Goal: Task Accomplishment & Management: Use online tool/utility

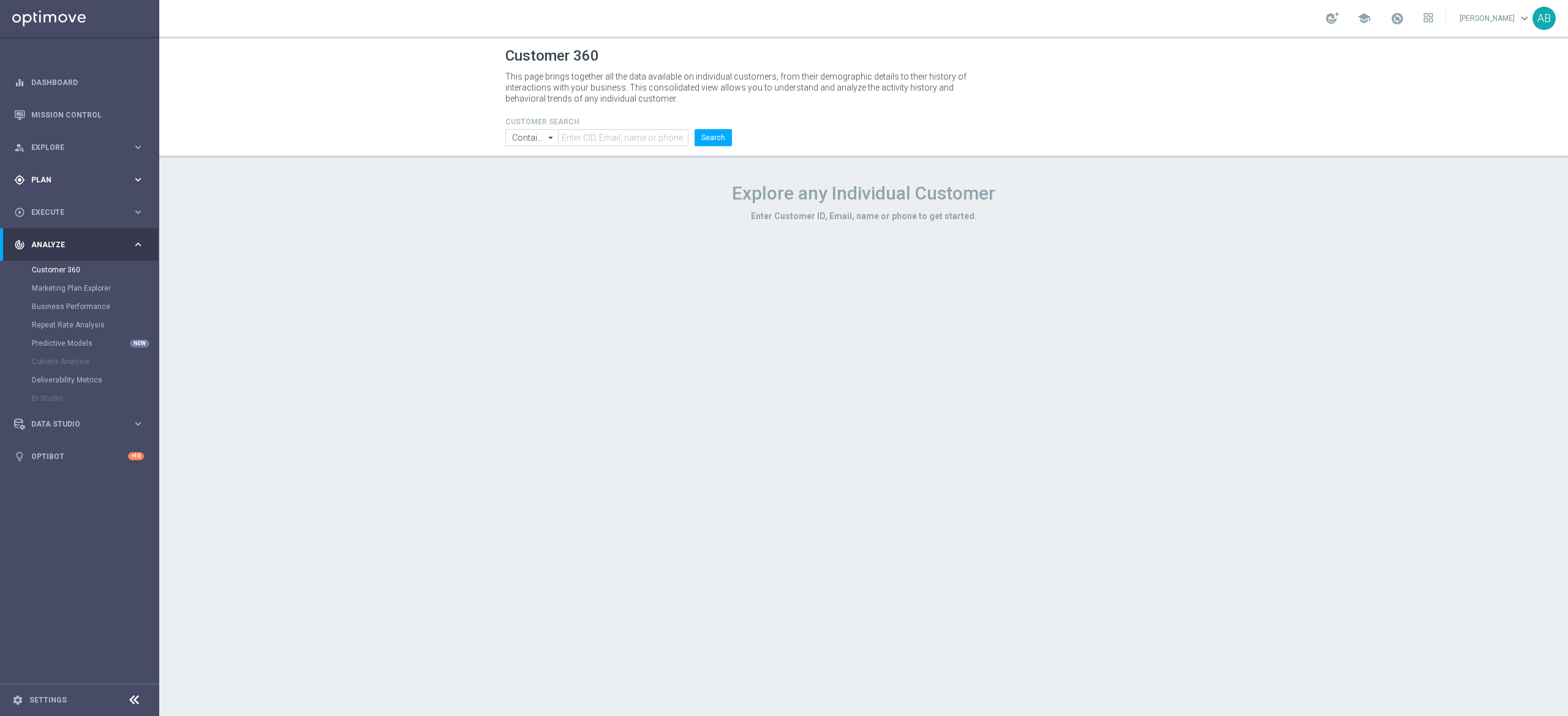
click at [73, 185] on div "gps_fixed Plan" at bounding box center [73, 180] width 118 height 11
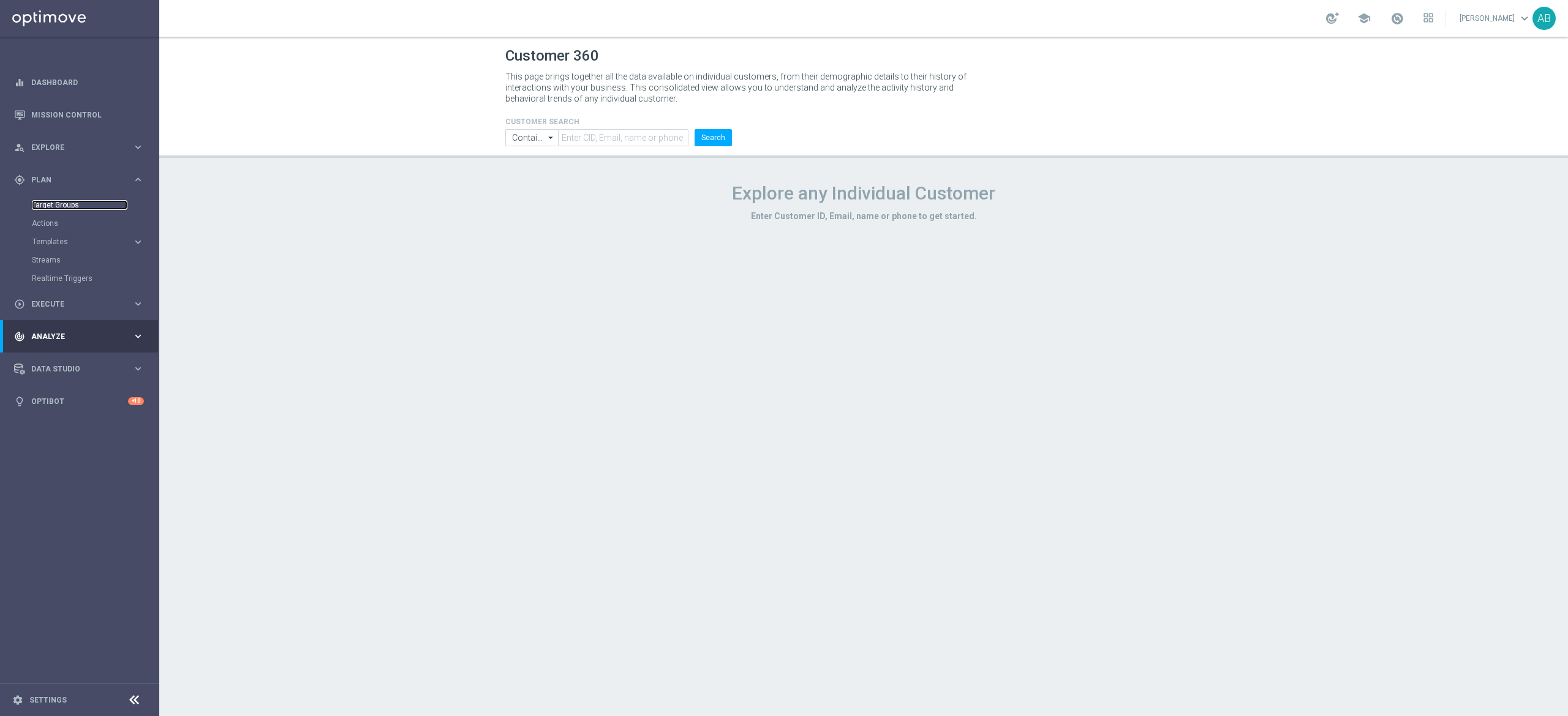
click at [71, 205] on link "Target Groups" at bounding box center [80, 204] width 96 height 10
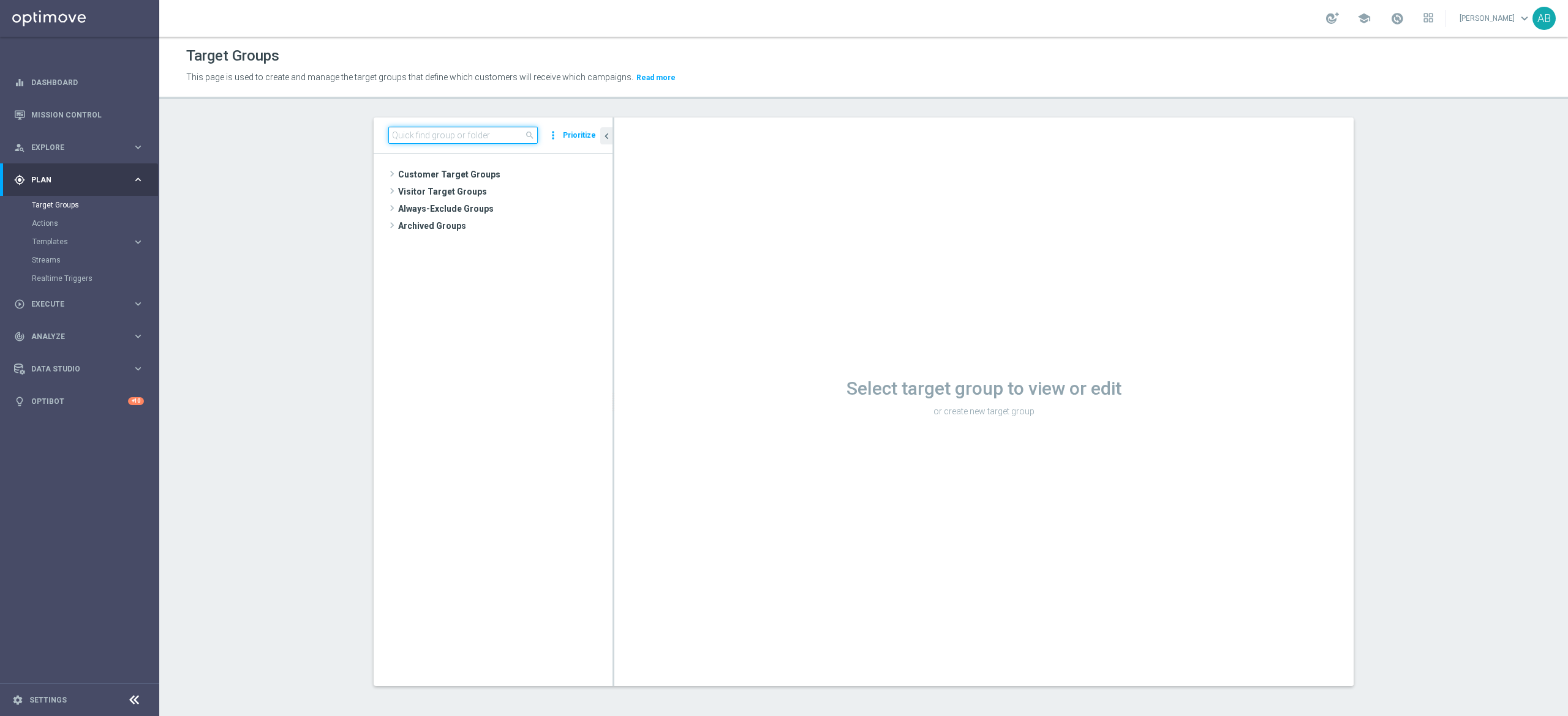
click at [474, 131] on input at bounding box center [462, 135] width 149 height 17
paste input "E_ALL_TARGET_OFFER_1-2DEPO WO EL EUROPUCHAROW_270825"
type input "E_ALL_TARGET_OFFER_1-2DEPO WO EL EUROPUCHAROW_270825"
click at [488, 207] on span "E_ALL_TARGET_OFFER_1-2DEPO WO EL EUROPUCHAROW_270825" at bounding box center [509, 210] width 149 height 11
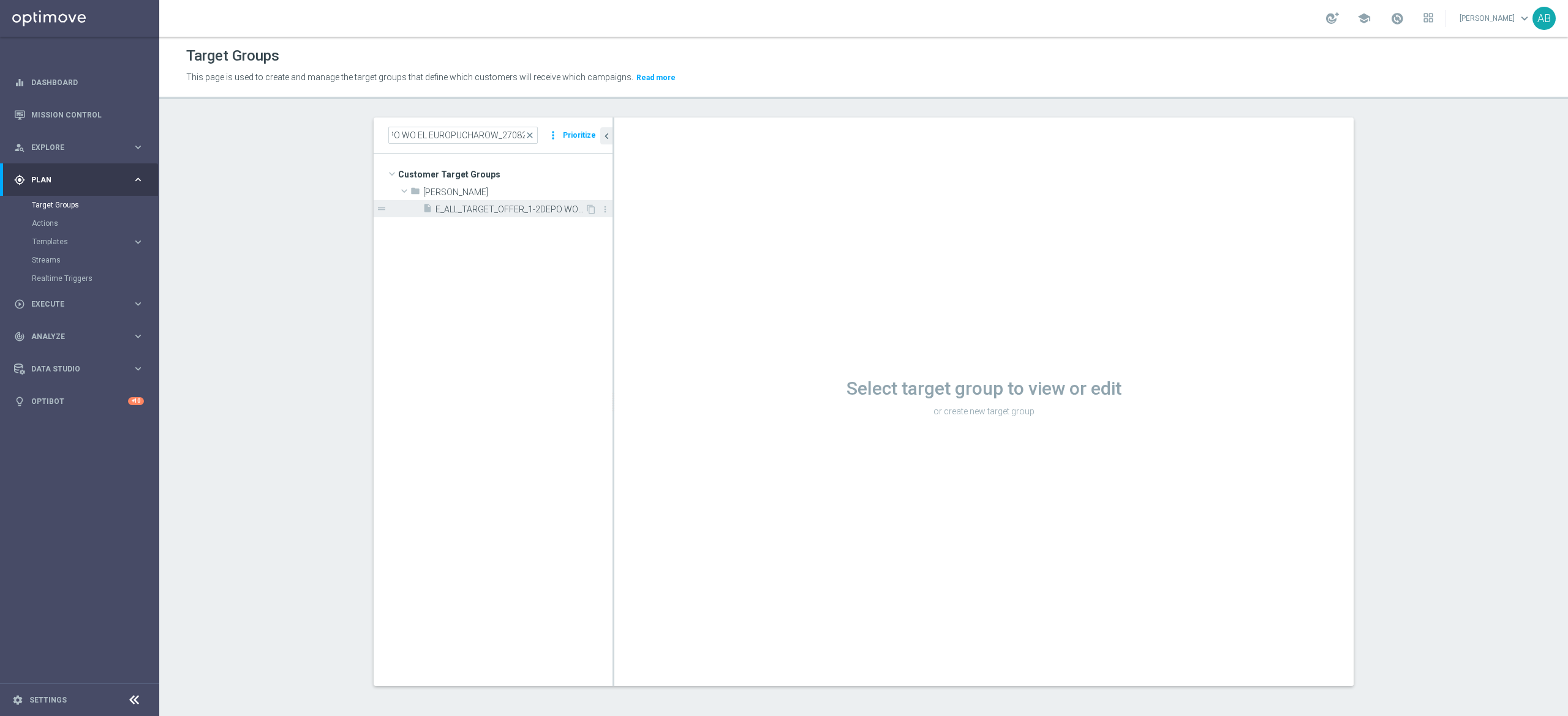
scroll to position [0, 0]
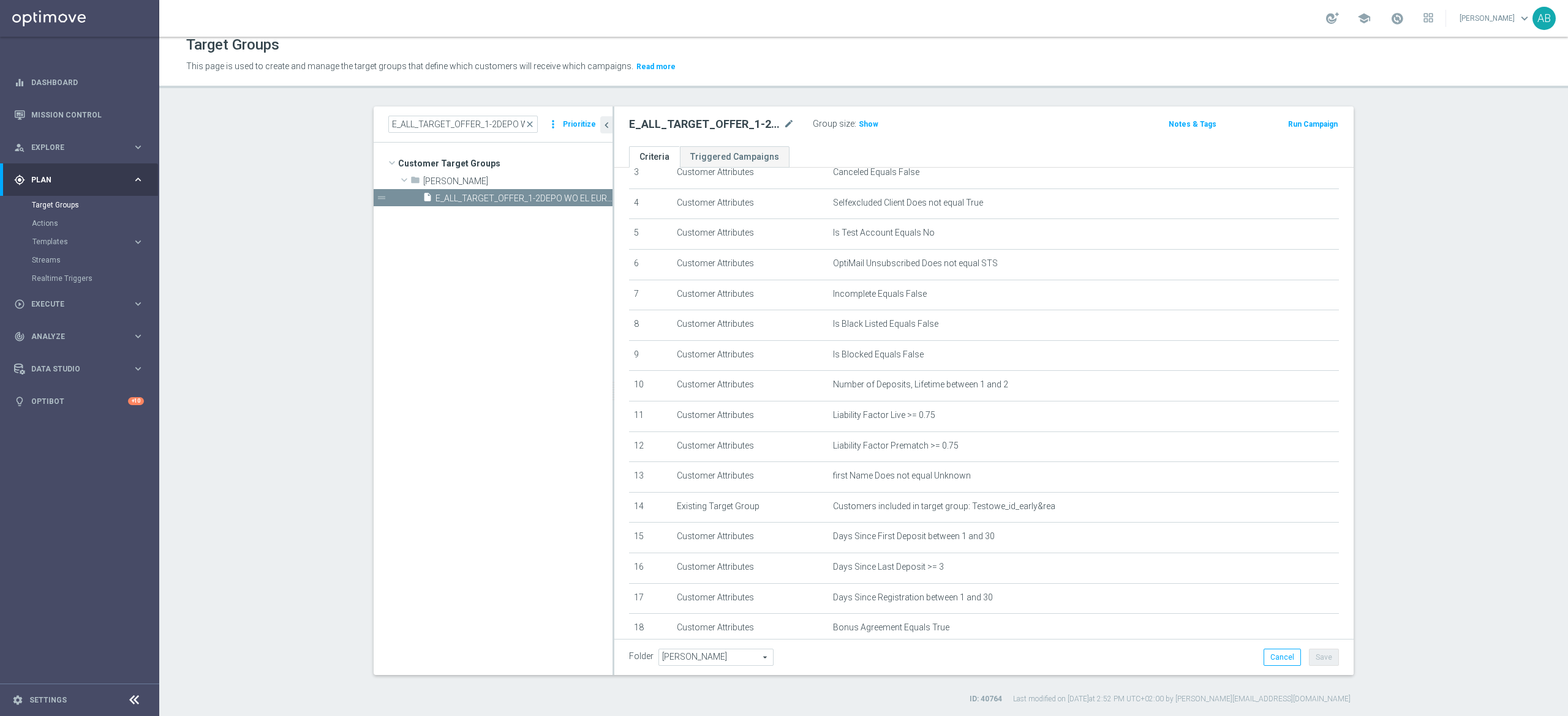
scroll to position [81, 0]
click at [862, 120] on span "Show" at bounding box center [868, 124] width 20 height 8
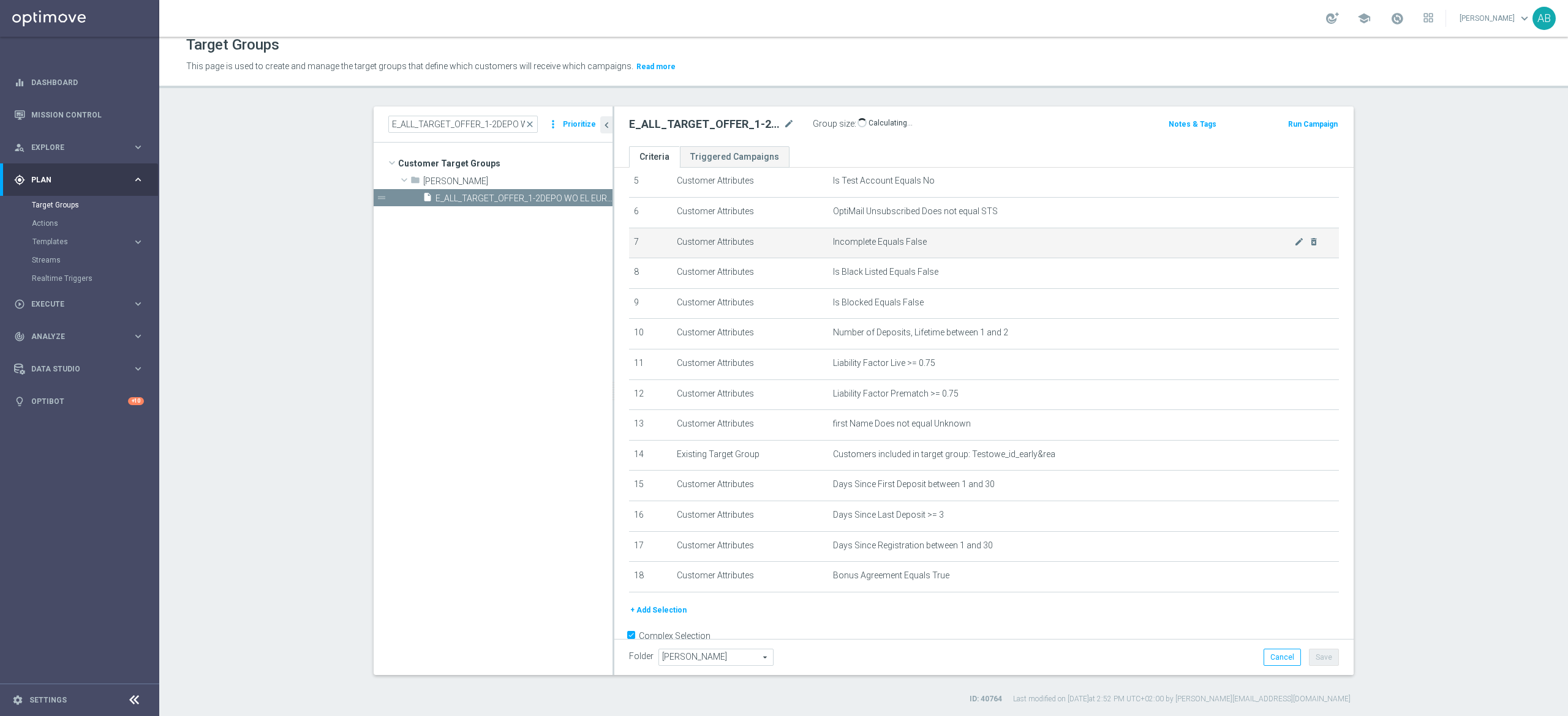
scroll to position [203, 0]
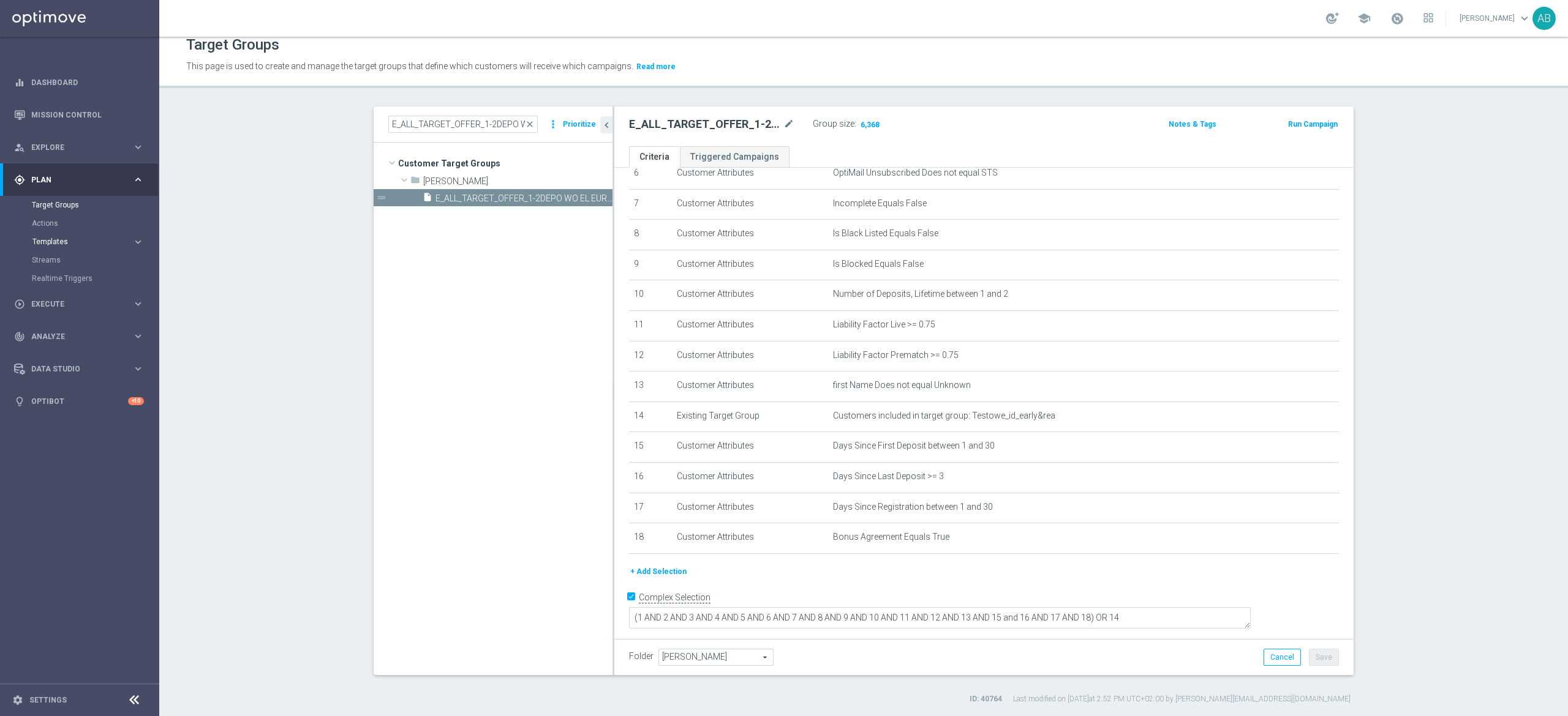
click at [90, 244] on span "Templates" at bounding box center [76, 241] width 88 height 7
click at [80, 262] on link "Streams" at bounding box center [80, 259] width 96 height 10
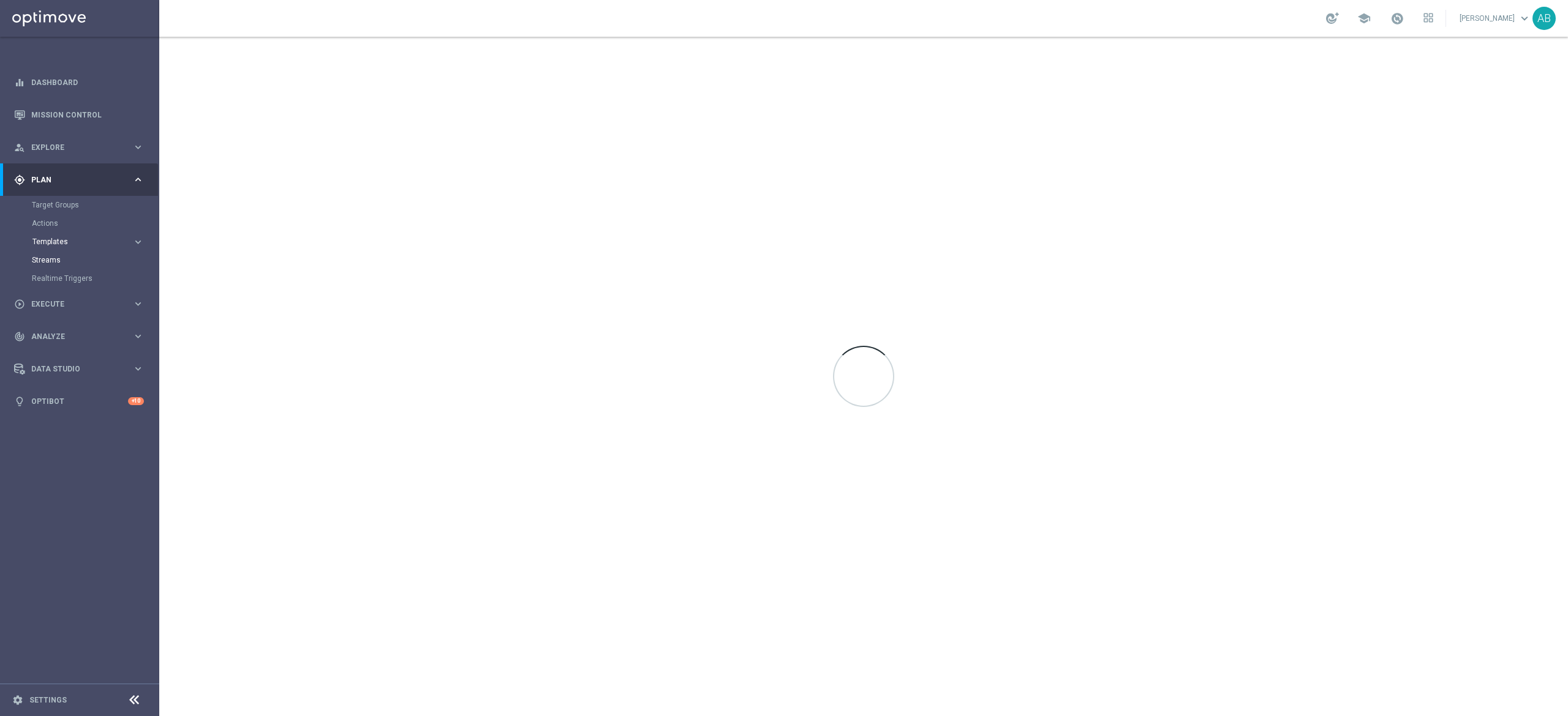
click at [86, 244] on span "Templates" at bounding box center [76, 241] width 88 height 7
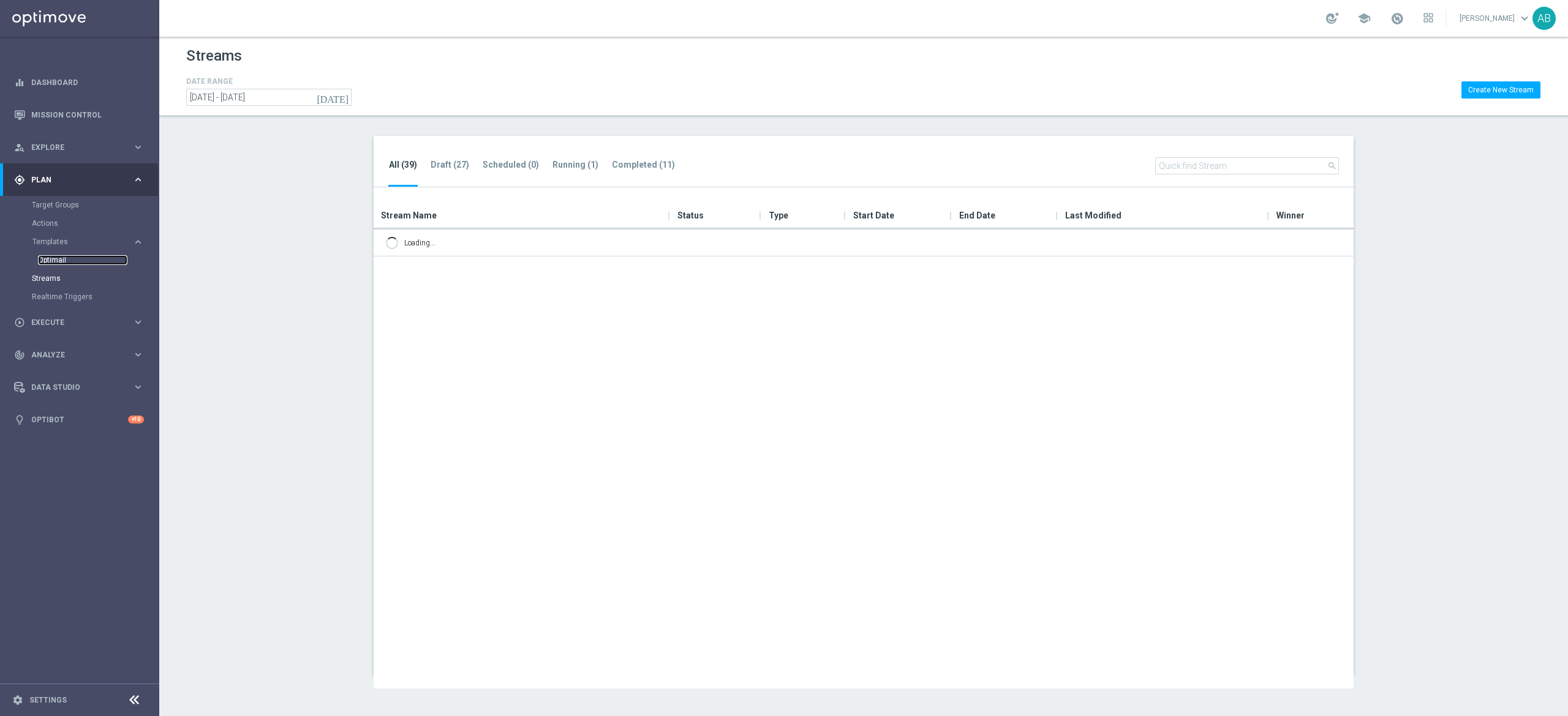
click at [80, 259] on link "Optimail" at bounding box center [82, 259] width 90 height 10
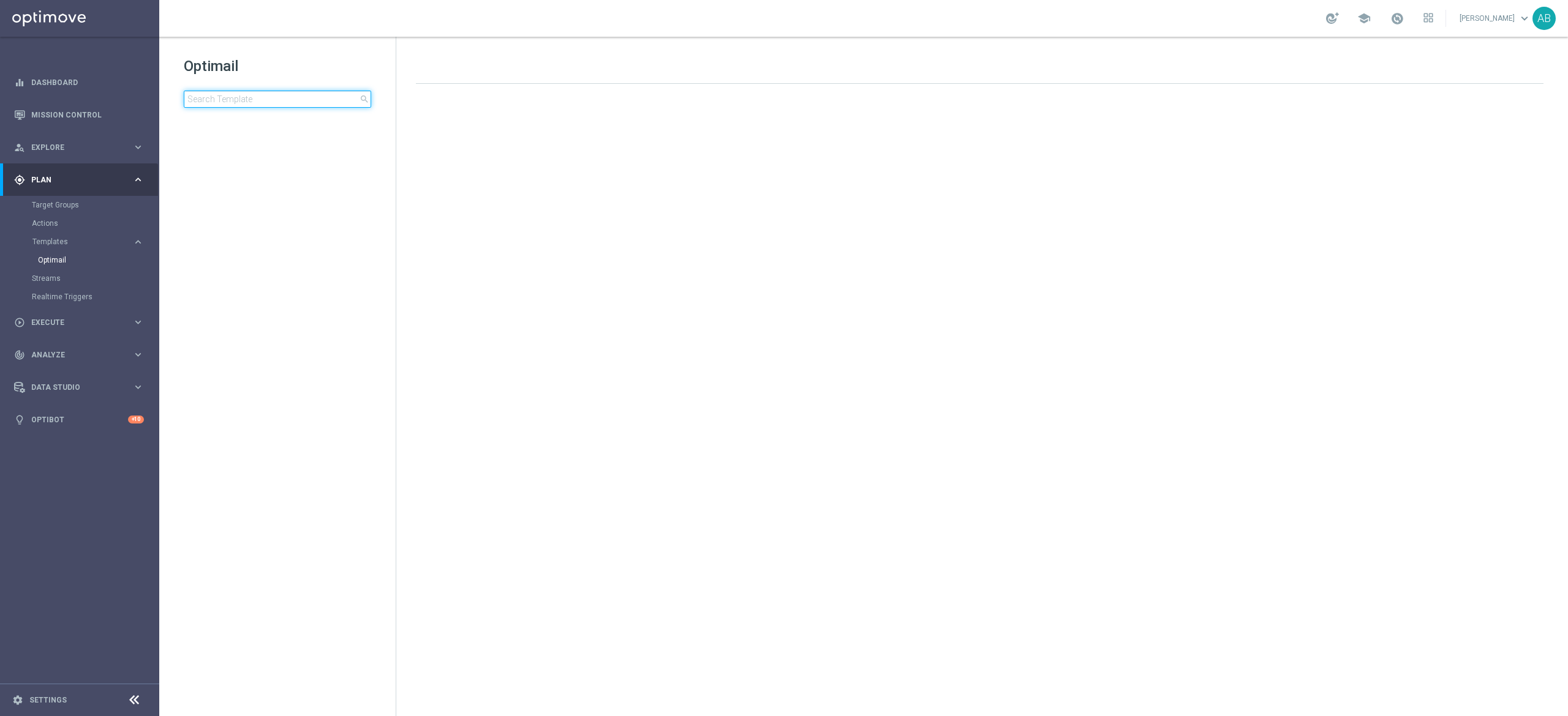
click at [249, 104] on input at bounding box center [277, 99] width 187 height 17
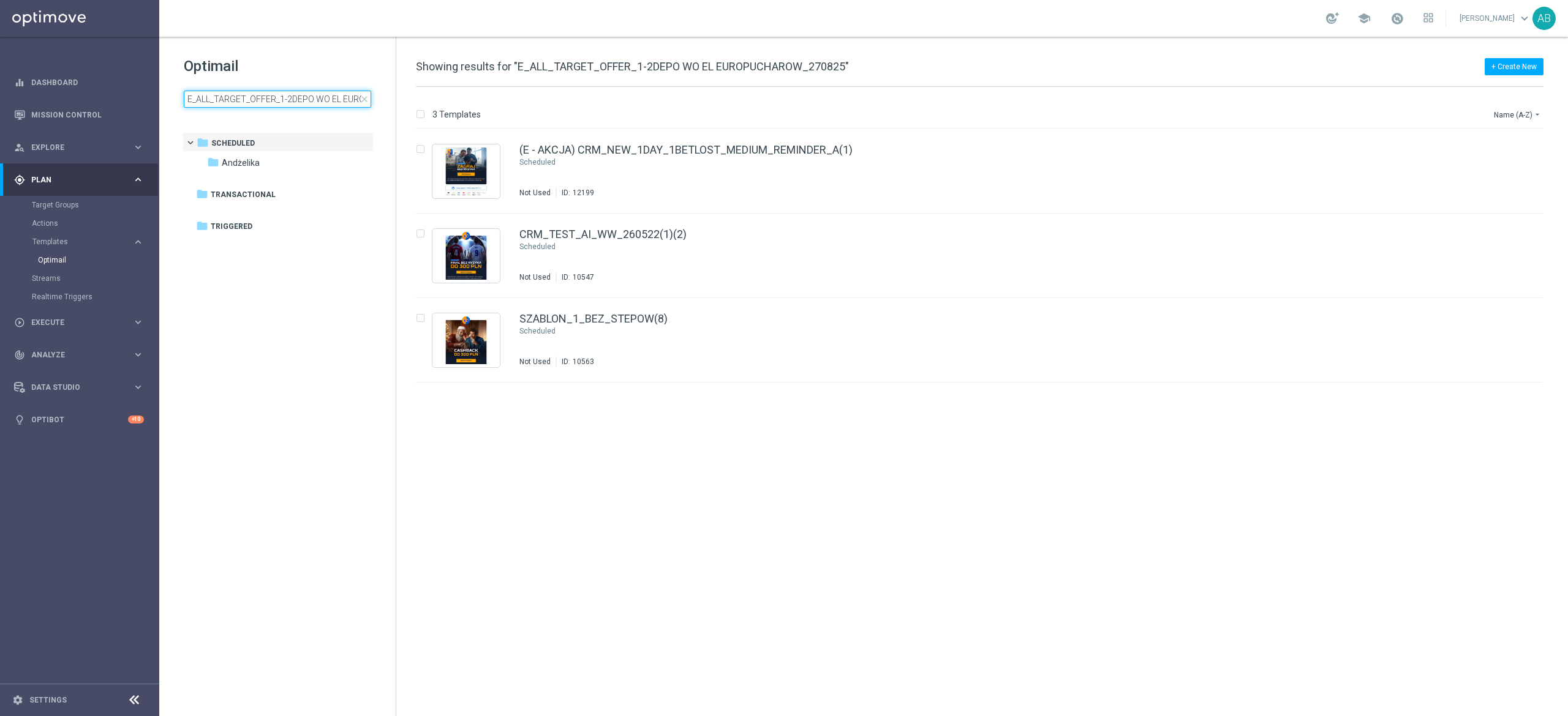
scroll to position [0, 80]
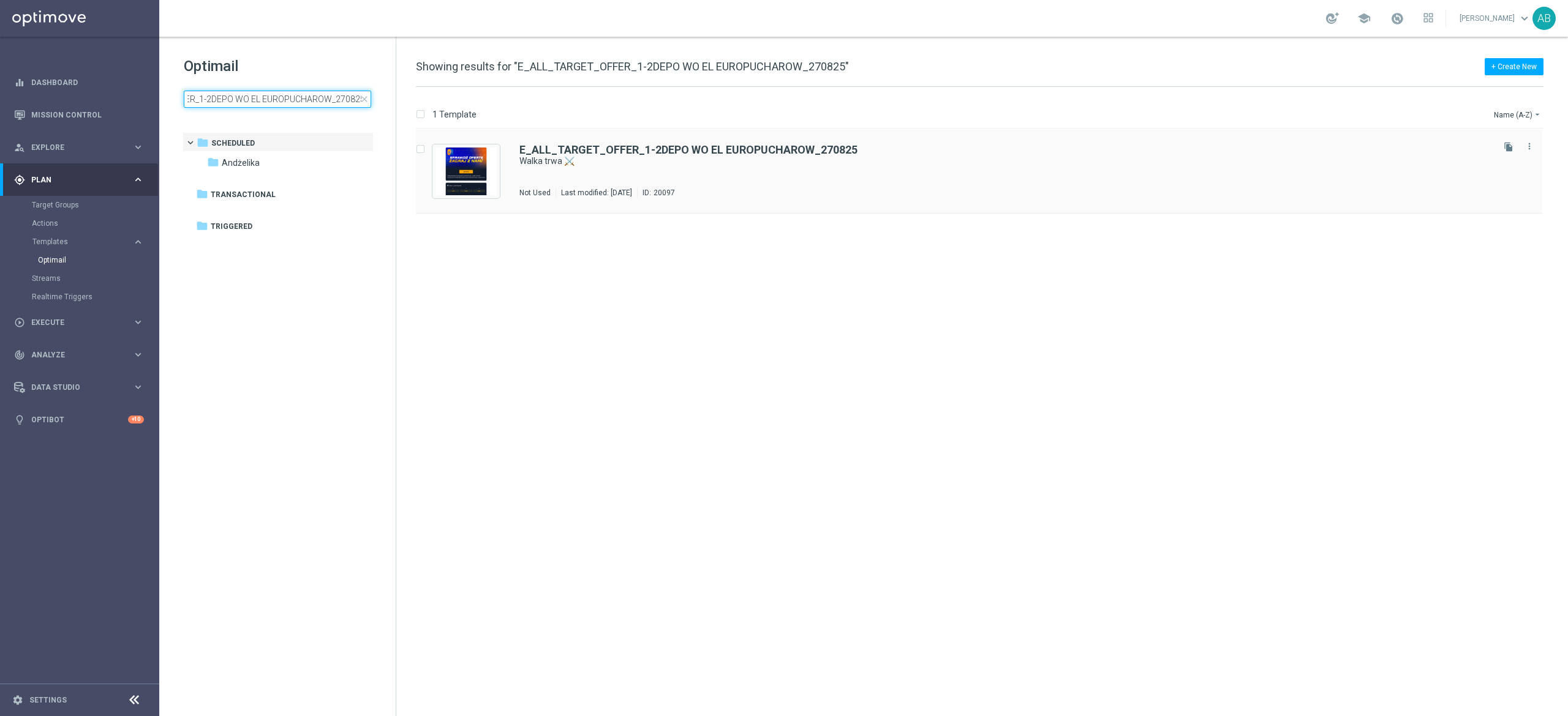
type input "E_ALL_TARGET_OFFER_1-2DEPO WO EL EUROPUCHAROW_270825"
click at [900, 195] on div "Not Used Last modified: Tuesday, August 26, 2025 ID: 20097" at bounding box center [1005, 193] width 971 height 10
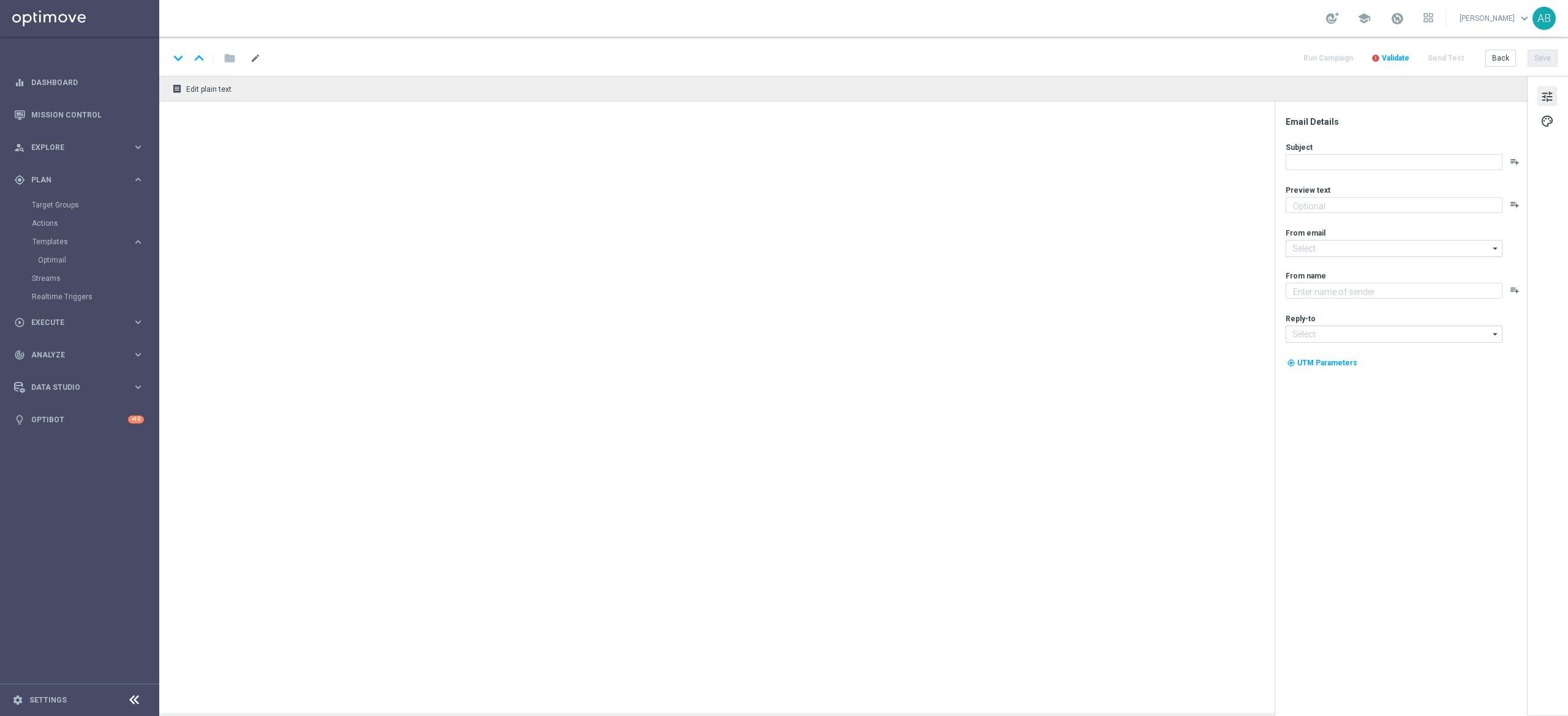
type textarea "Polskie drużyny w boju o europejskie puchary 🔥"
type input "oferta@sts.pl"
type textarea "STS"
type input "kontakt@sts.pl"
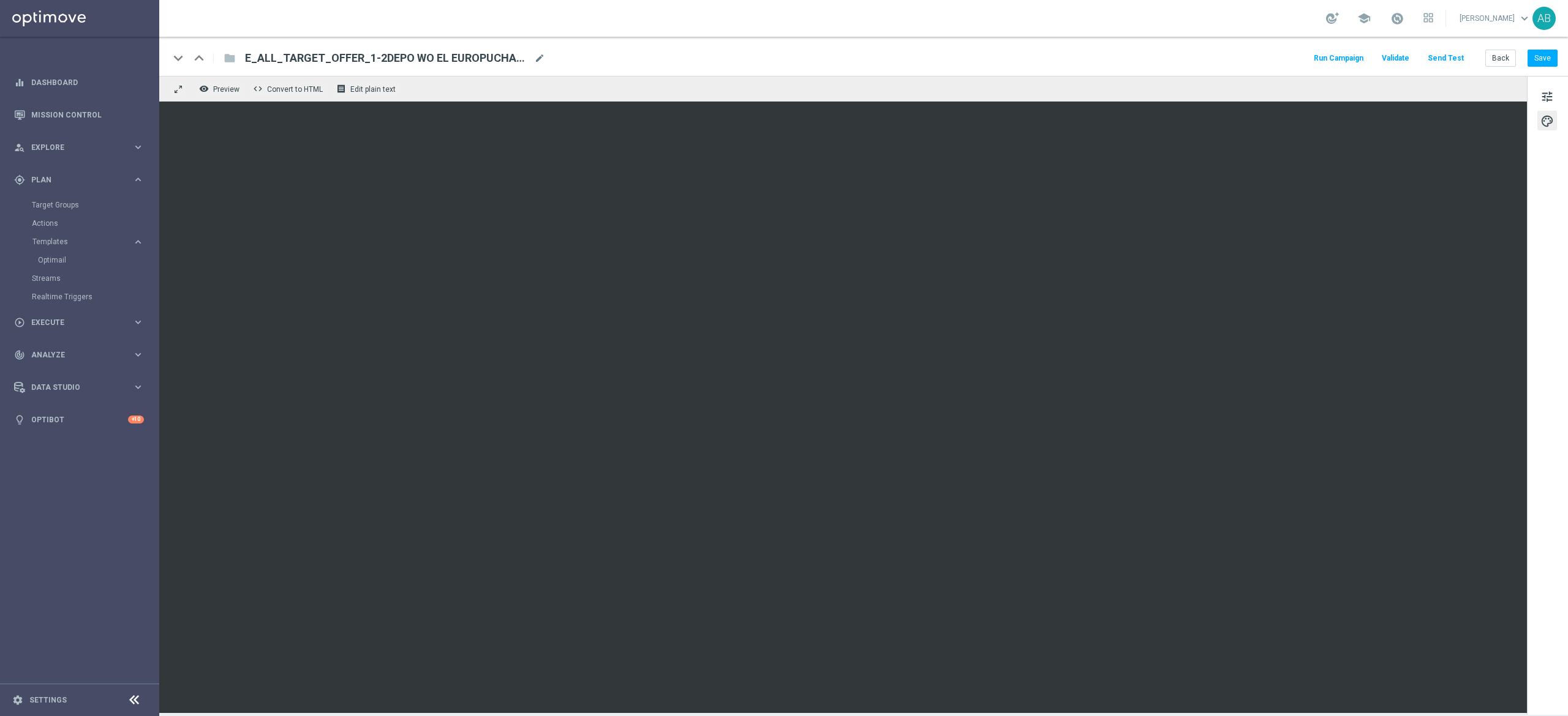
click at [690, 42] on div "keyboard_arrow_down keyboard_arrow_up folder E_ALL_TARGET_OFFER_1-2DEPO WO EL E…" at bounding box center [864, 56] width 1409 height 39
click at [1551, 95] on span "tune" at bounding box center [1546, 97] width 14 height 16
click at [1551, 59] on button "Save" at bounding box center [1542, 58] width 30 height 17
click at [1549, 61] on button "Save" at bounding box center [1542, 58] width 30 height 17
click at [1440, 61] on button "Send Test" at bounding box center [1445, 59] width 40 height 16
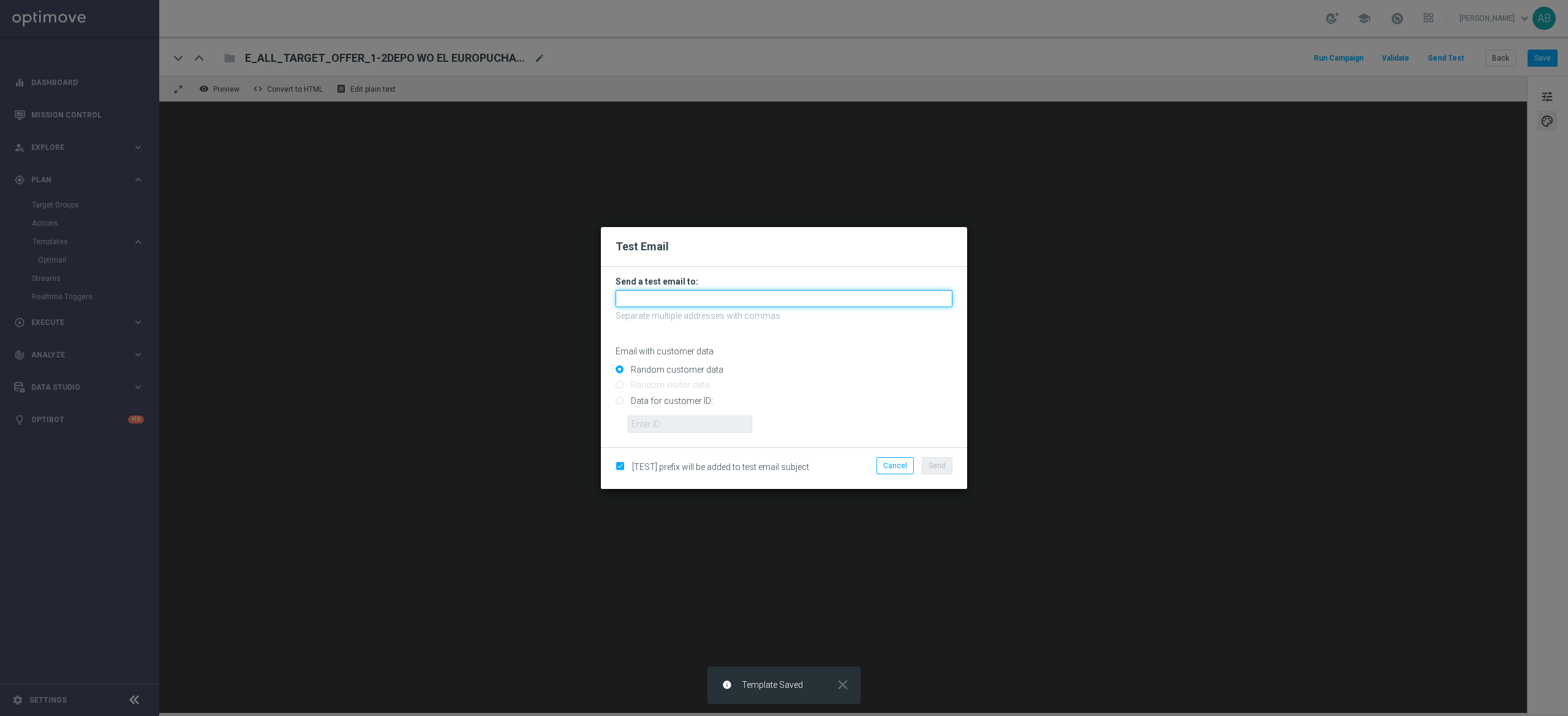
click at [743, 304] on input "text" at bounding box center [784, 298] width 336 height 17
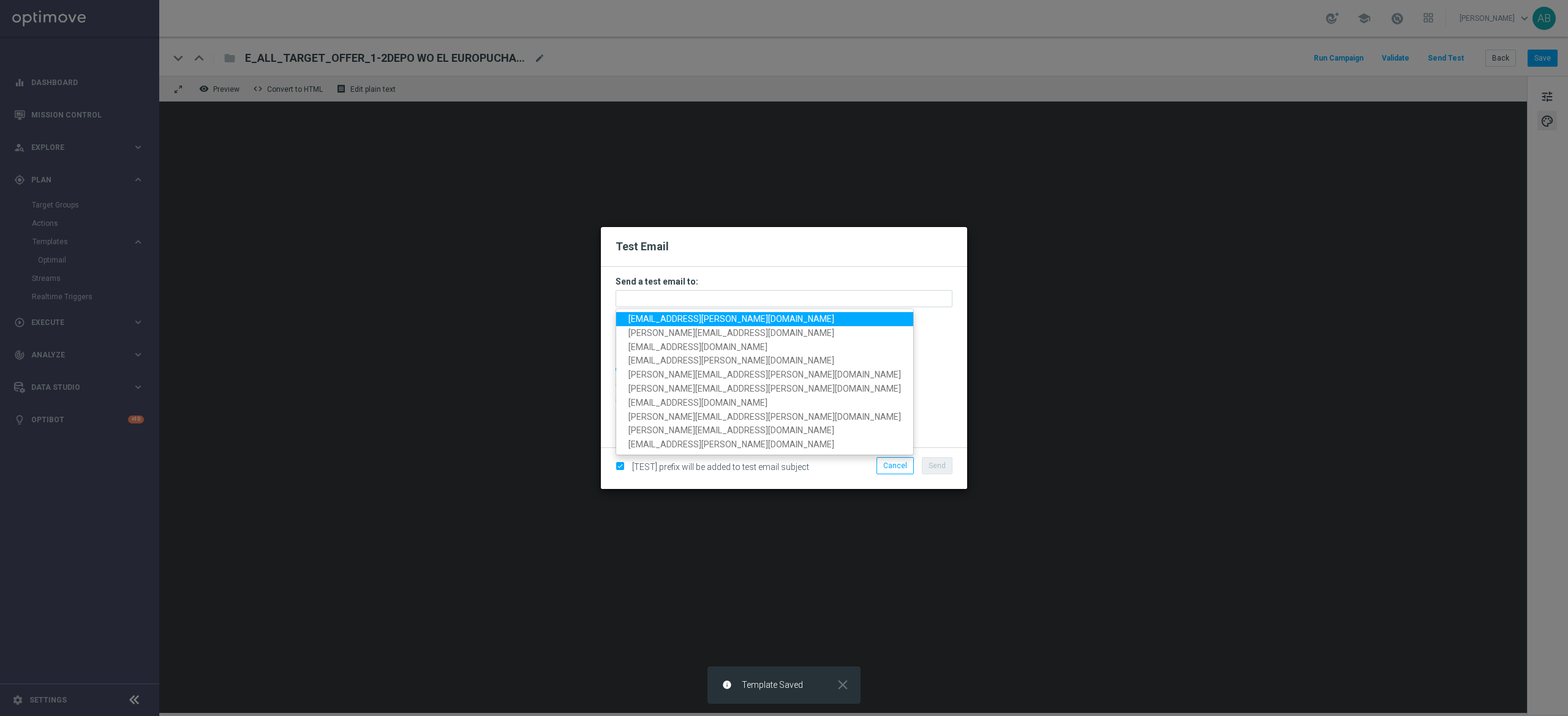
click at [732, 320] on link "andzelika.binek@sts.pl" at bounding box center [764, 319] width 297 height 14
type input "andzelika.binek@sts.pl"
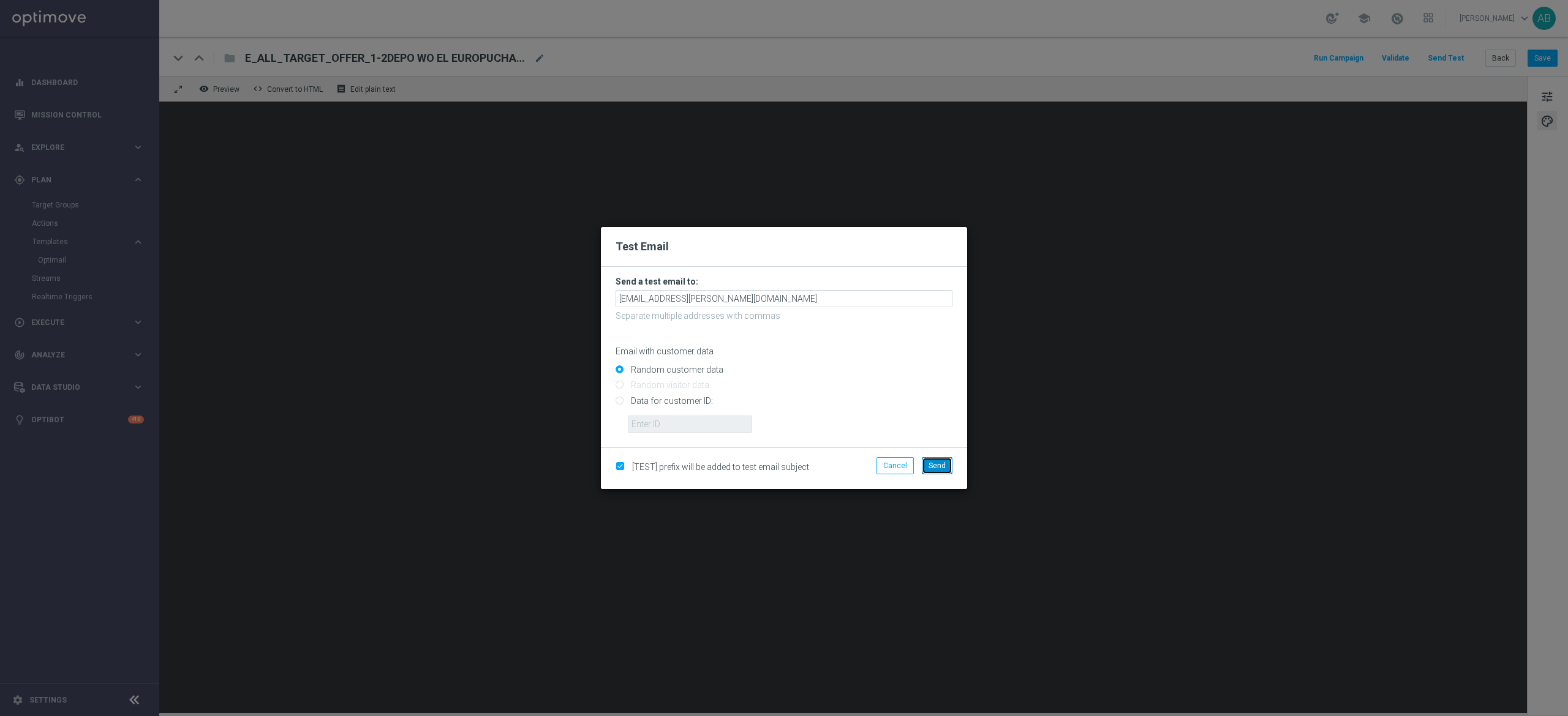
click at [940, 463] on span "Send" at bounding box center [937, 466] width 17 height 8
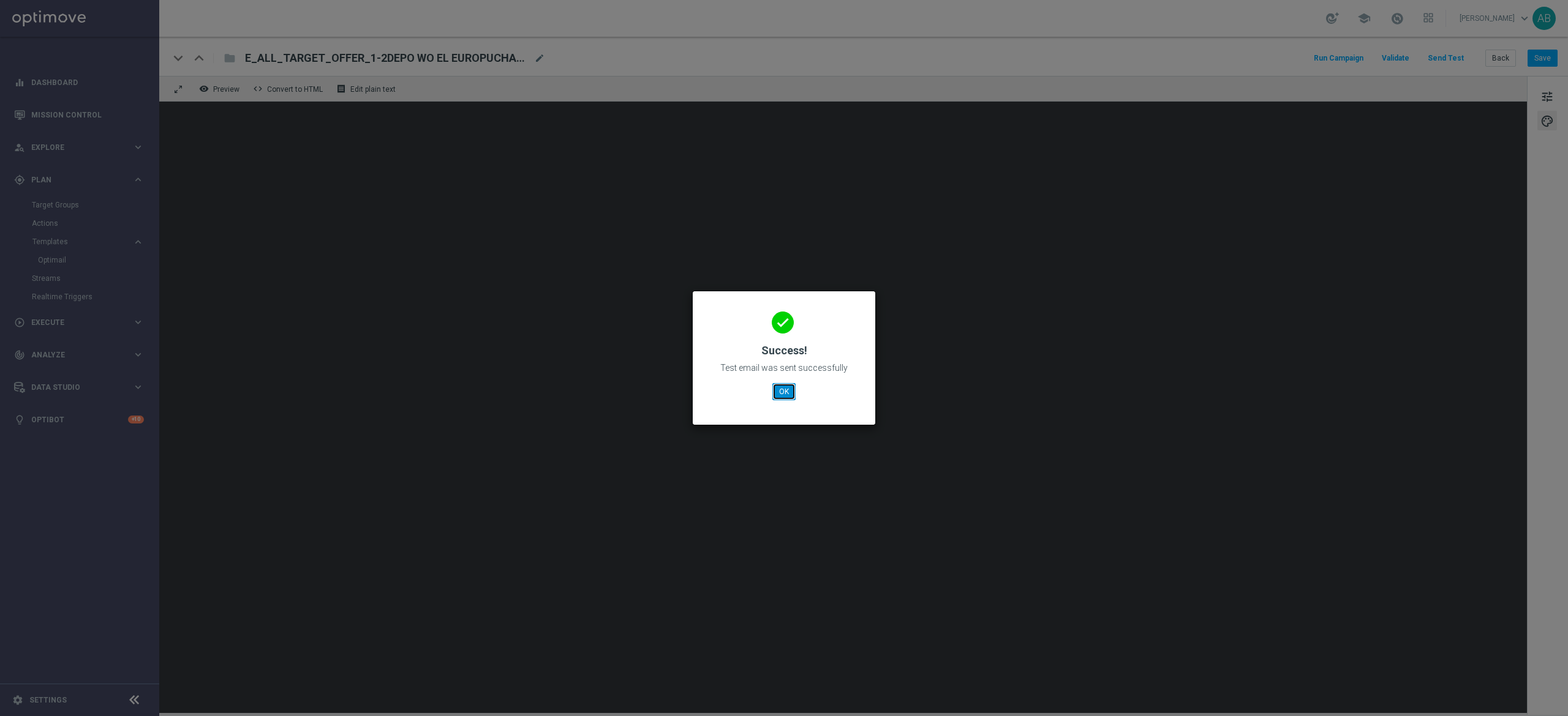
click at [784, 394] on button "OK" at bounding box center [784, 391] width 24 height 17
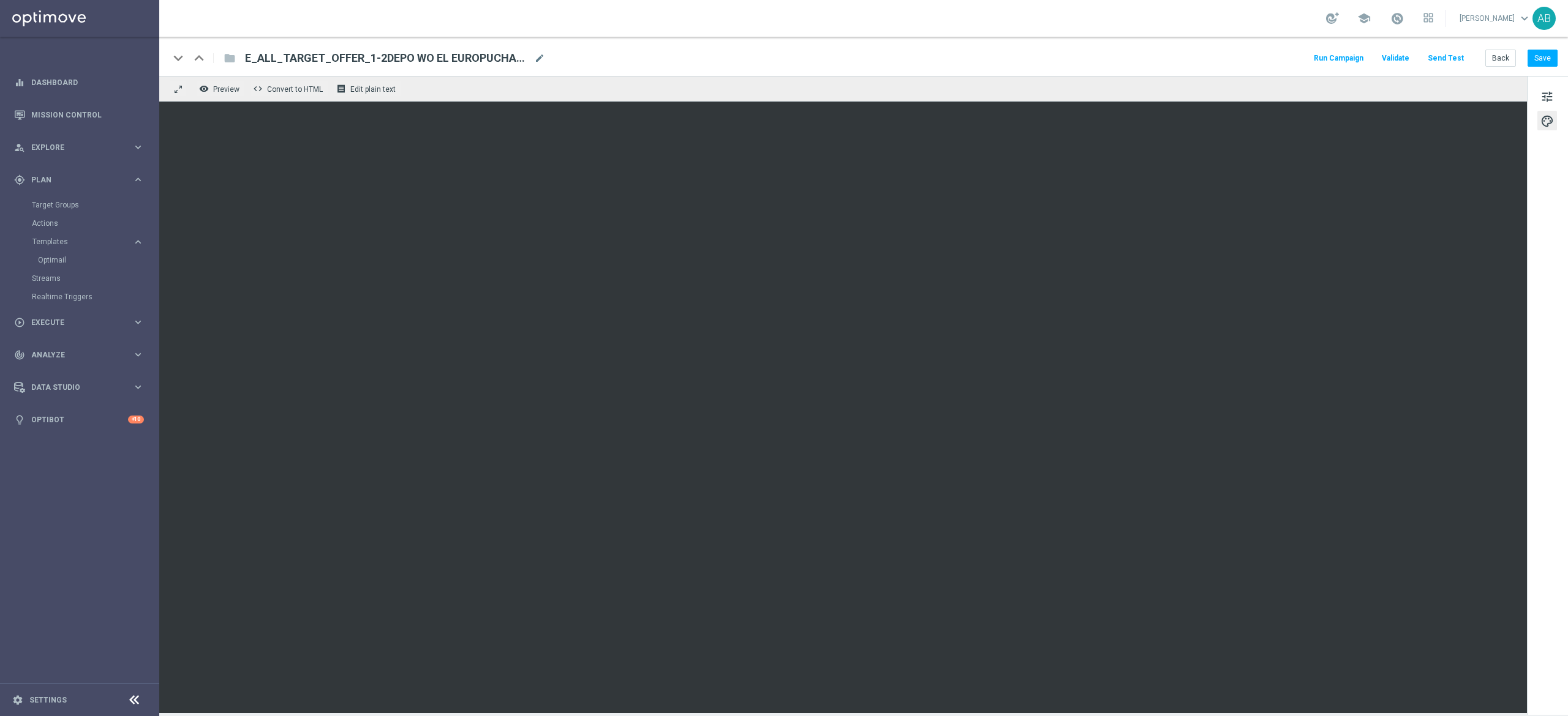
click at [450, 58] on span "E_ALL_TARGET_OFFER_1-2DEPO WO EL EUROPUCHAROW_270825" at bounding box center [387, 58] width 284 height 14
click at [0, 0] on input "E_ALL_TARGET_OFFER_1-2DEPO WO EL EUROPUCHAROW_270825" at bounding box center [0, 0] width 0 height 0
click at [450, 58] on input "E_ALL_TARGET_OFFER_1-2DEPO WO EL EUROPUCHAROW_270825" at bounding box center [397, 59] width 304 height 16
click at [1536, 54] on button "Save" at bounding box center [1542, 58] width 30 height 17
click at [1546, 63] on button "Save" at bounding box center [1542, 58] width 30 height 17
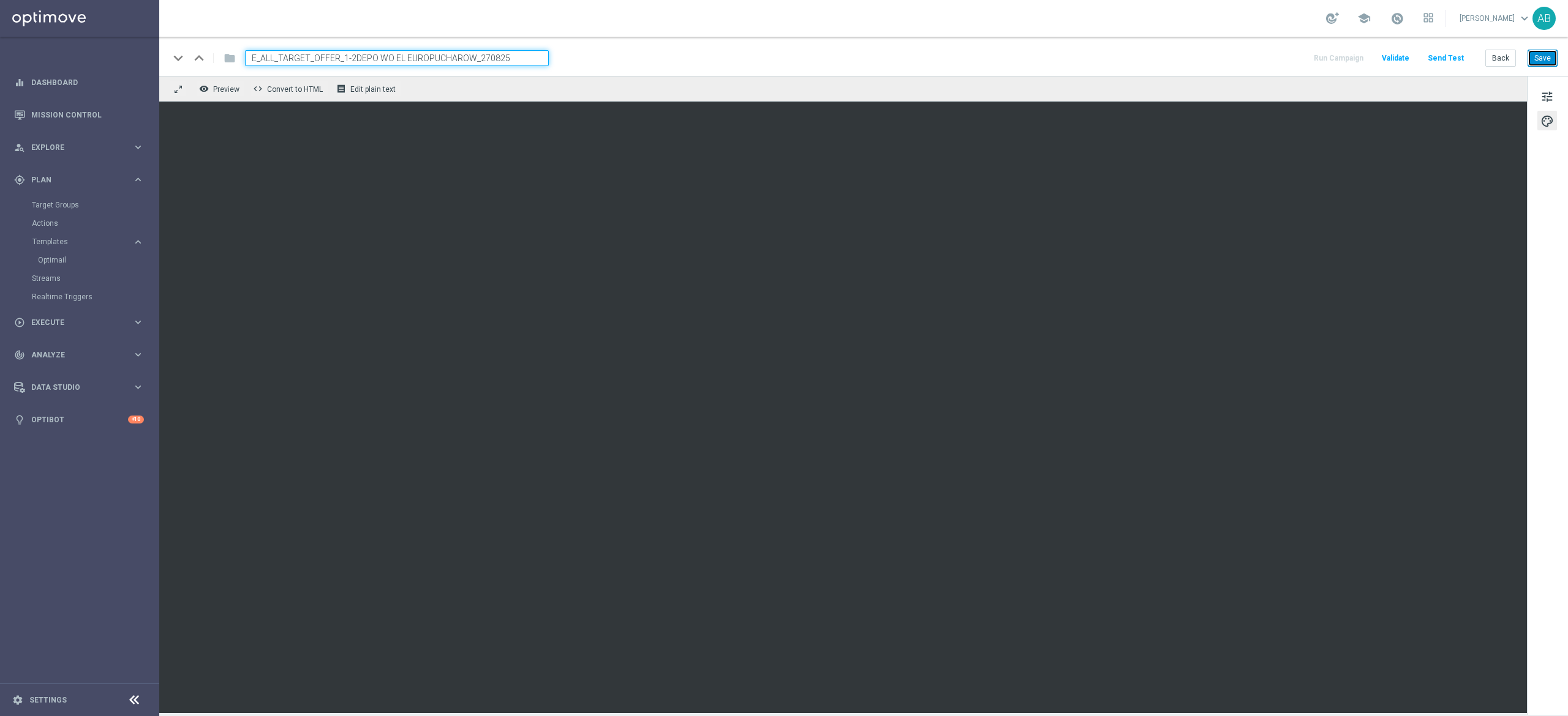
click at [1539, 58] on button "Save" at bounding box center [1542, 58] width 30 height 17
click at [1553, 62] on button "Save" at bounding box center [1542, 58] width 30 height 17
click at [1548, 54] on button "Save" at bounding box center [1542, 58] width 30 height 17
click at [1452, 60] on button "Send Test" at bounding box center [1445, 59] width 40 height 16
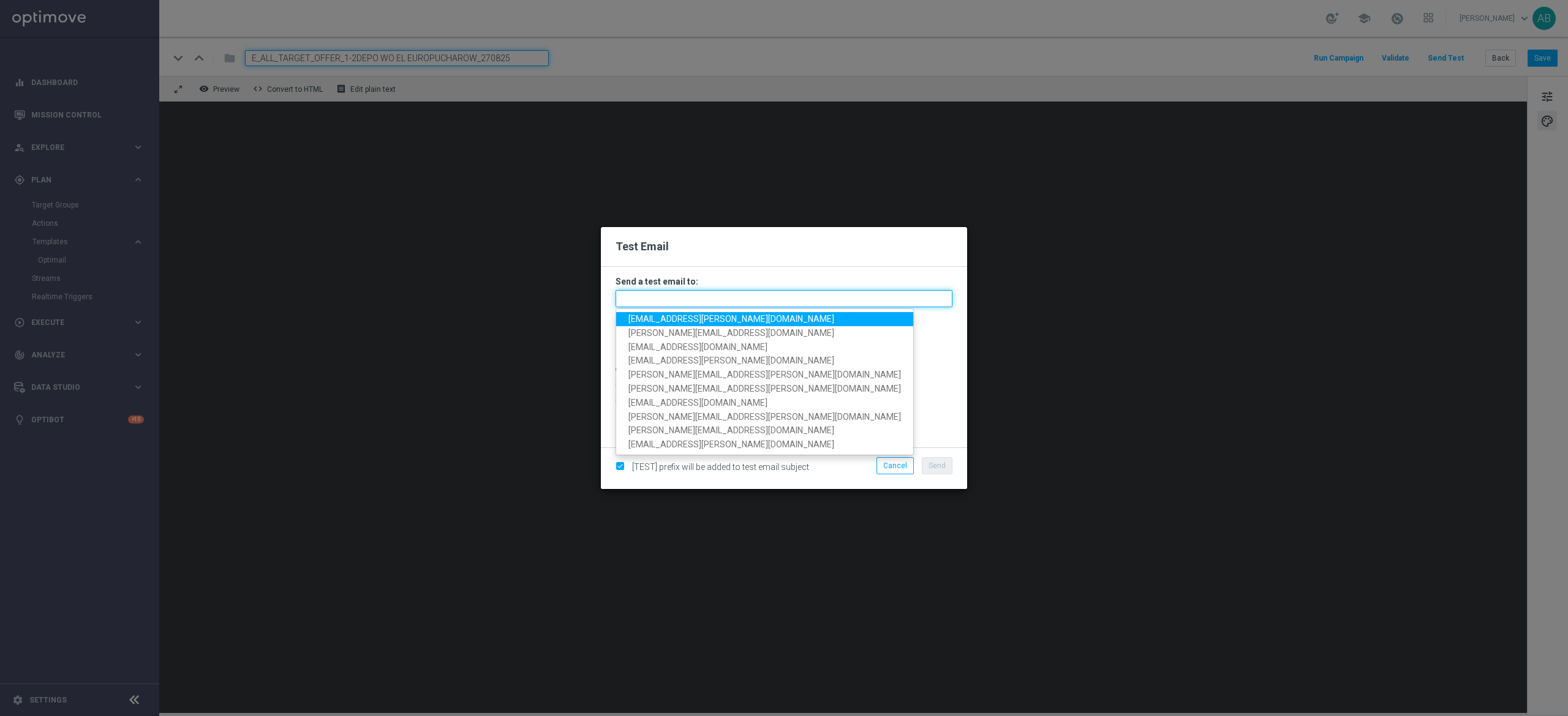
click at [682, 297] on input "text" at bounding box center [784, 298] width 336 height 17
click at [678, 317] on span "andzelika.binek@sts.pl" at bounding box center [732, 318] width 206 height 10
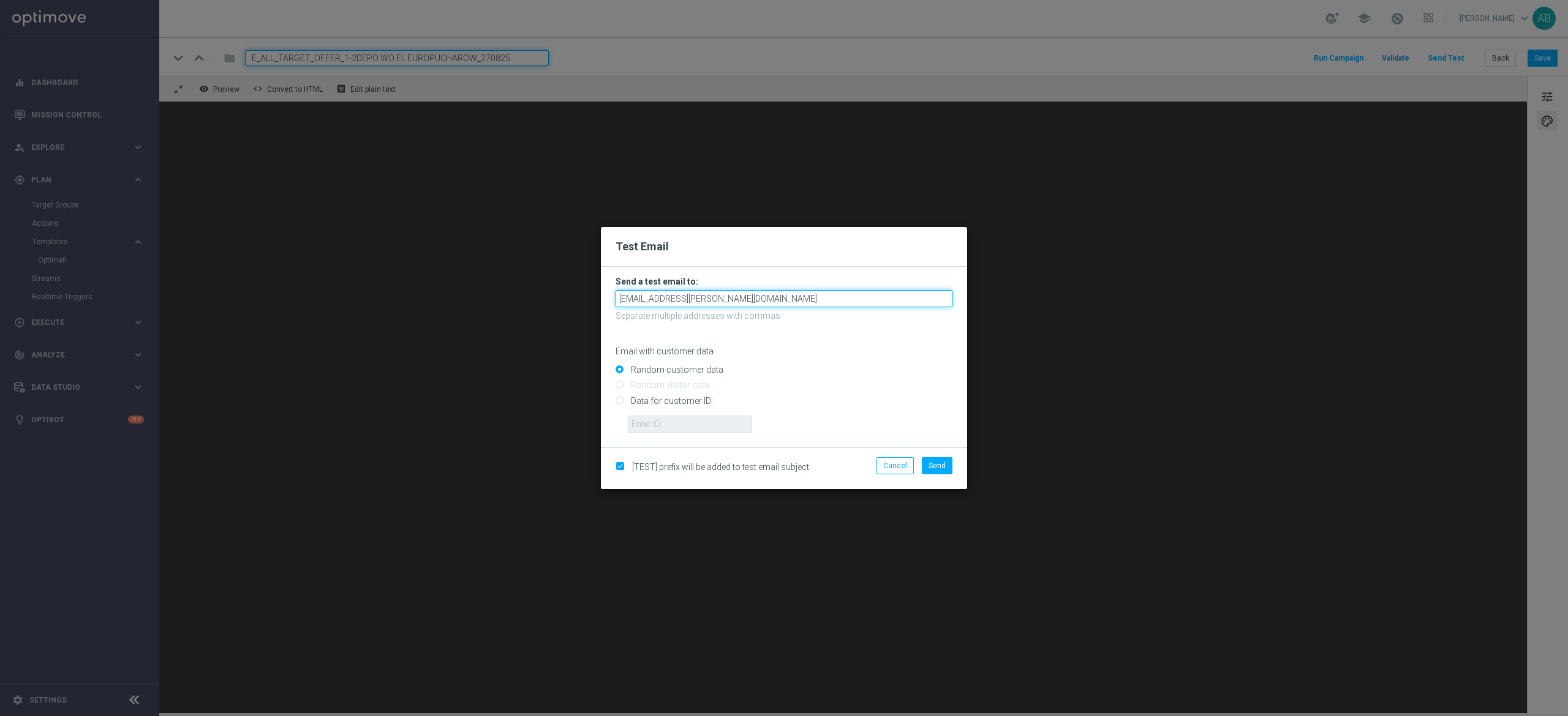
click at [722, 296] on input "andzelika.binek@sts.pl" at bounding box center [784, 298] width 336 height 17
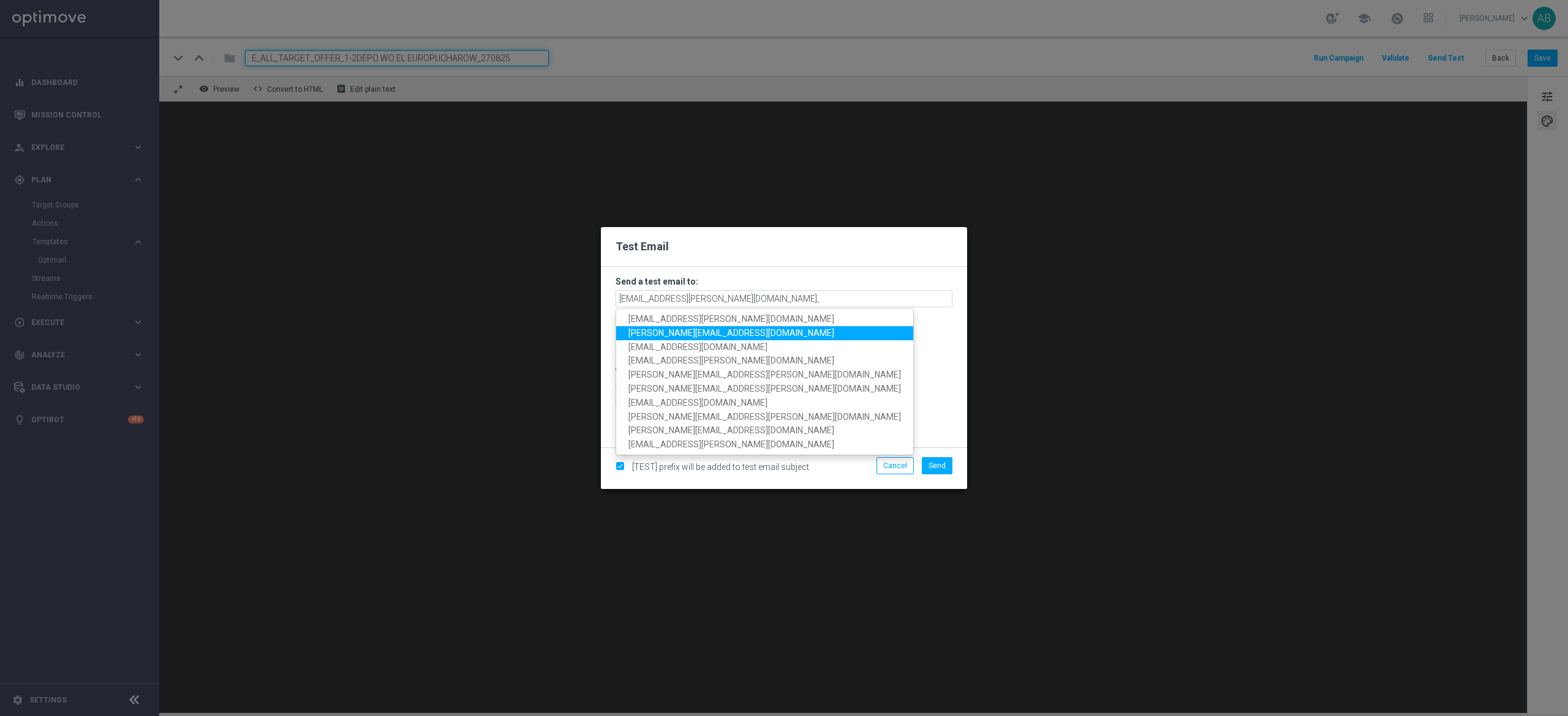
click at [709, 331] on span "antoni.litwinek@sts.pl" at bounding box center [732, 333] width 206 height 10
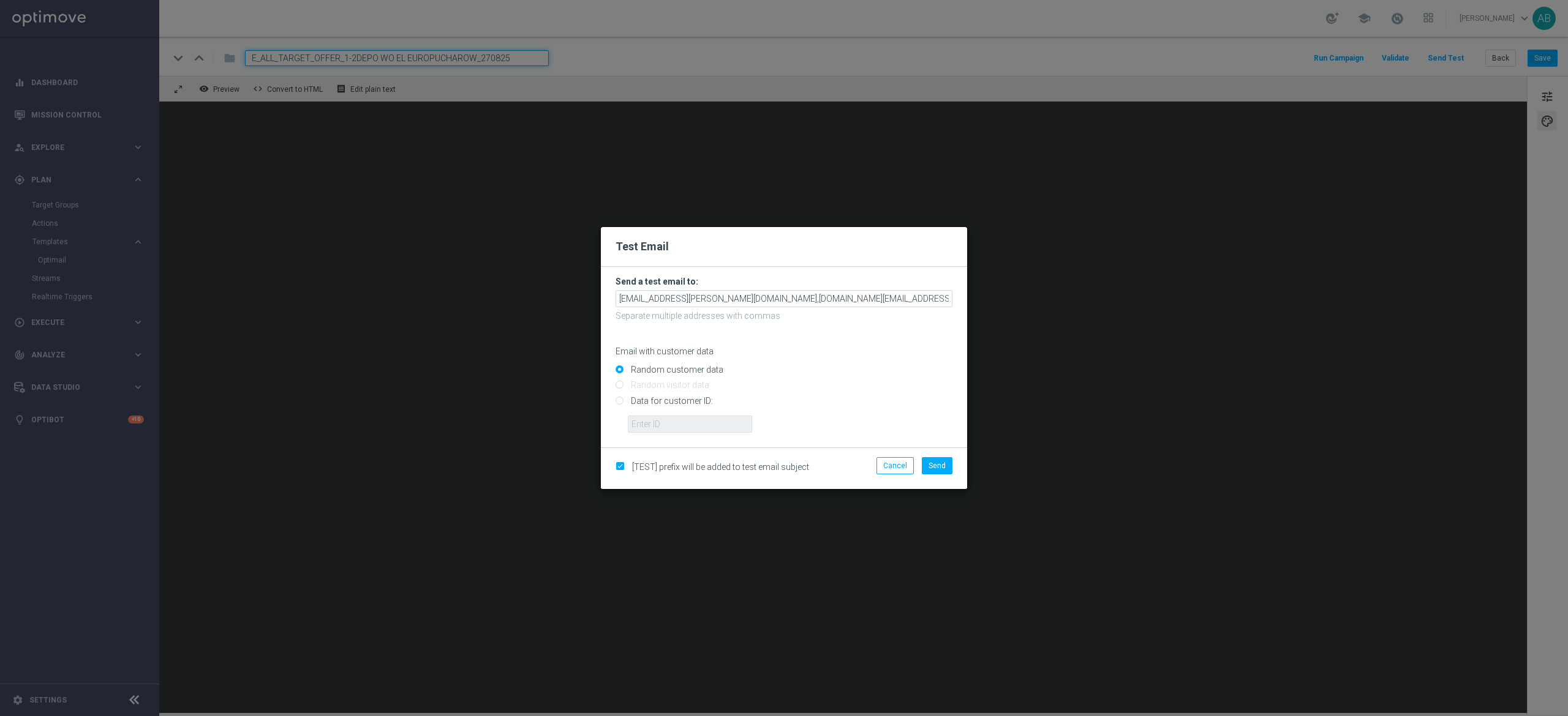
click at [821, 280] on h3 "Send a test email to:" at bounding box center [784, 281] width 336 height 11
click at [815, 300] on input "andzelika.binek@sts.pl,antoni.litwinek@sts.pl" at bounding box center [784, 298] width 336 height 17
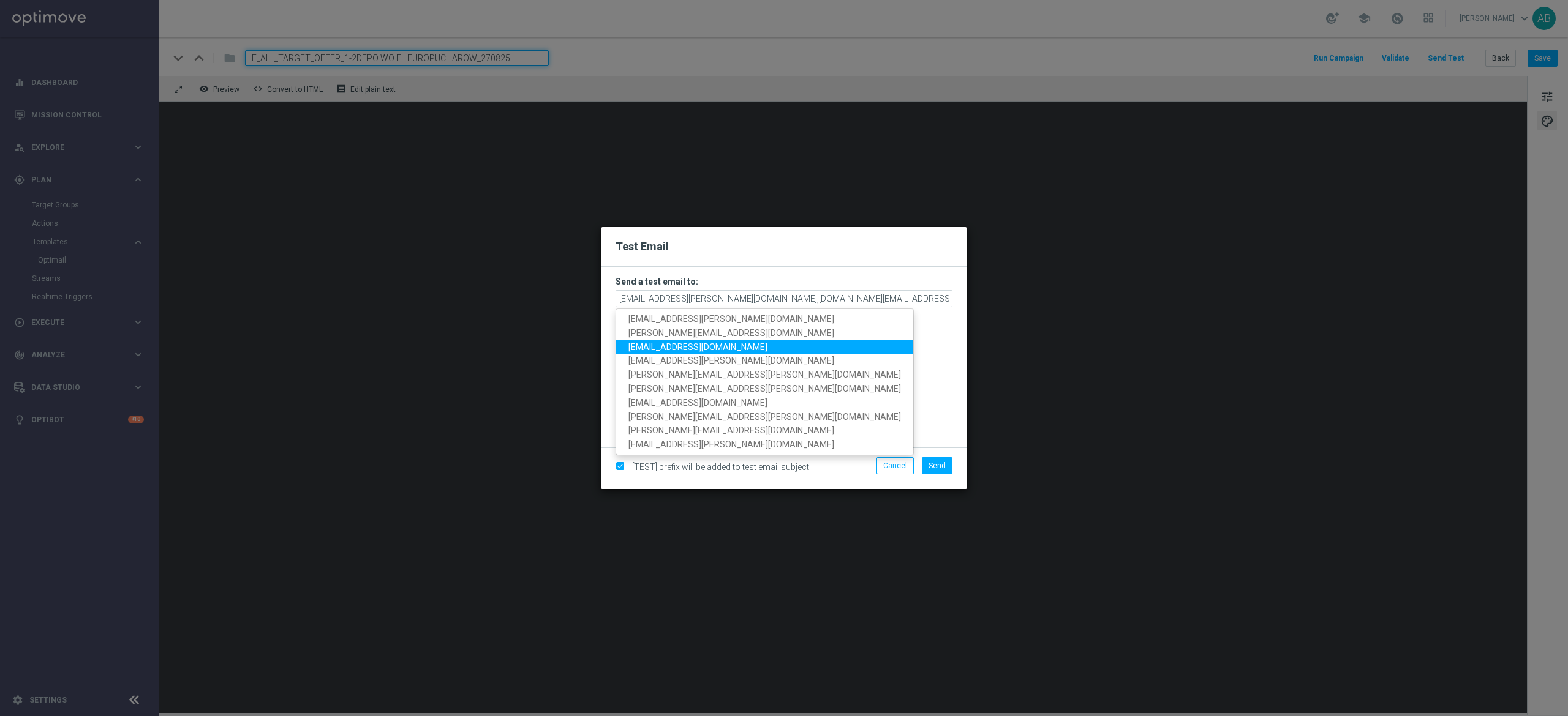
click at [708, 344] on span "patryk.przybolewski@sts.pl" at bounding box center [698, 346] width 139 height 10
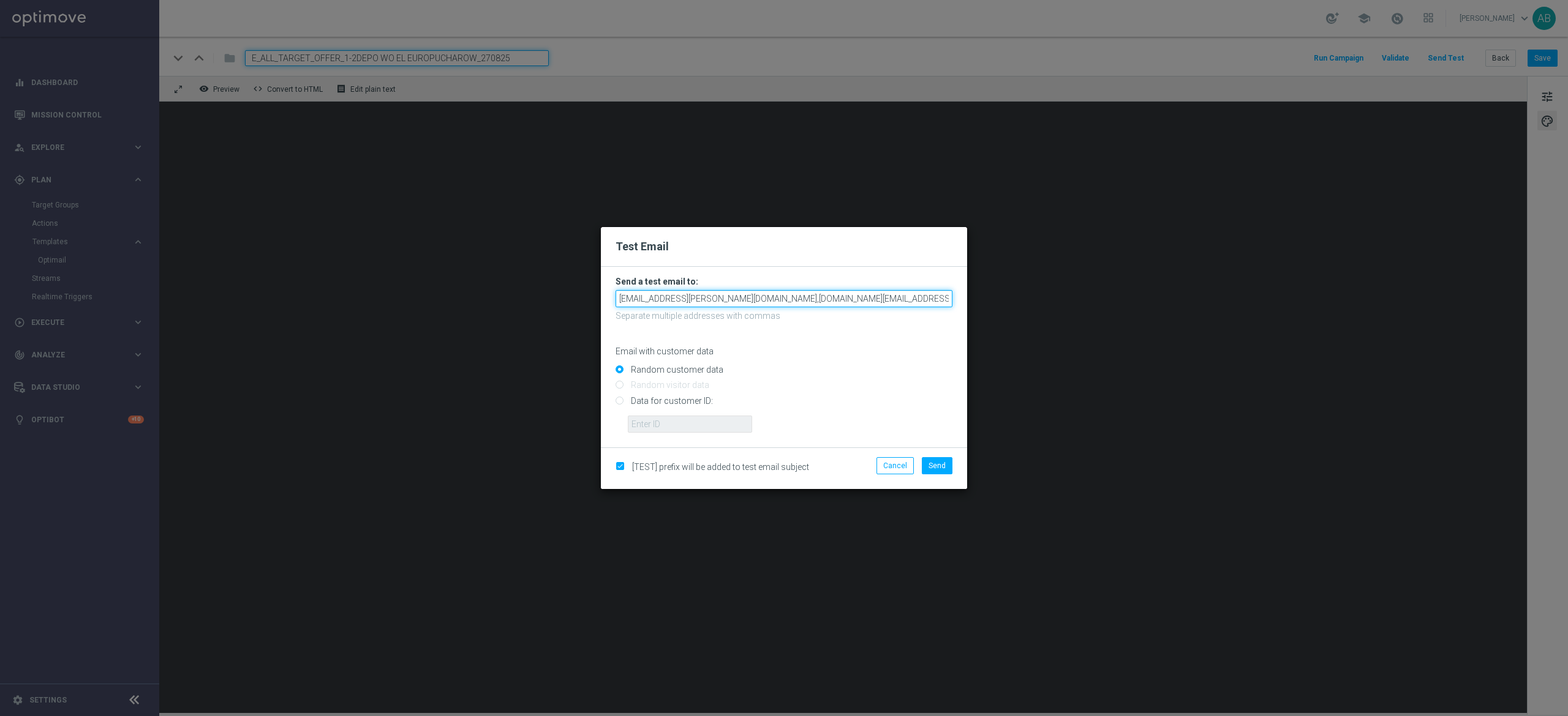
click at [910, 294] on input "andzelika.binek@sts.pl,antoni.litwinek@sts.pl,patryk.przybolewski@sts.pl" at bounding box center [784, 298] width 336 height 17
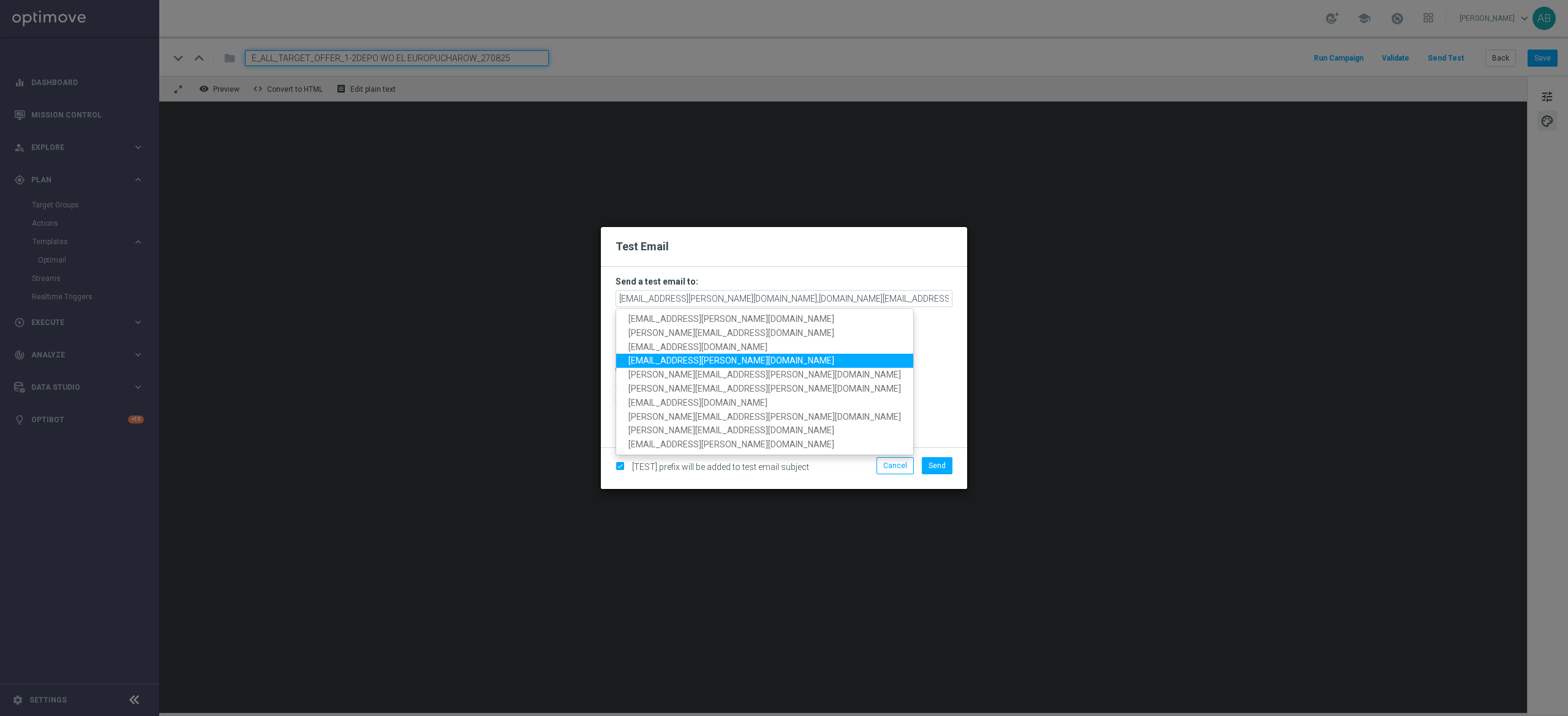
click at [725, 360] on link "krystian.potoczny@sts.pl" at bounding box center [764, 361] width 297 height 14
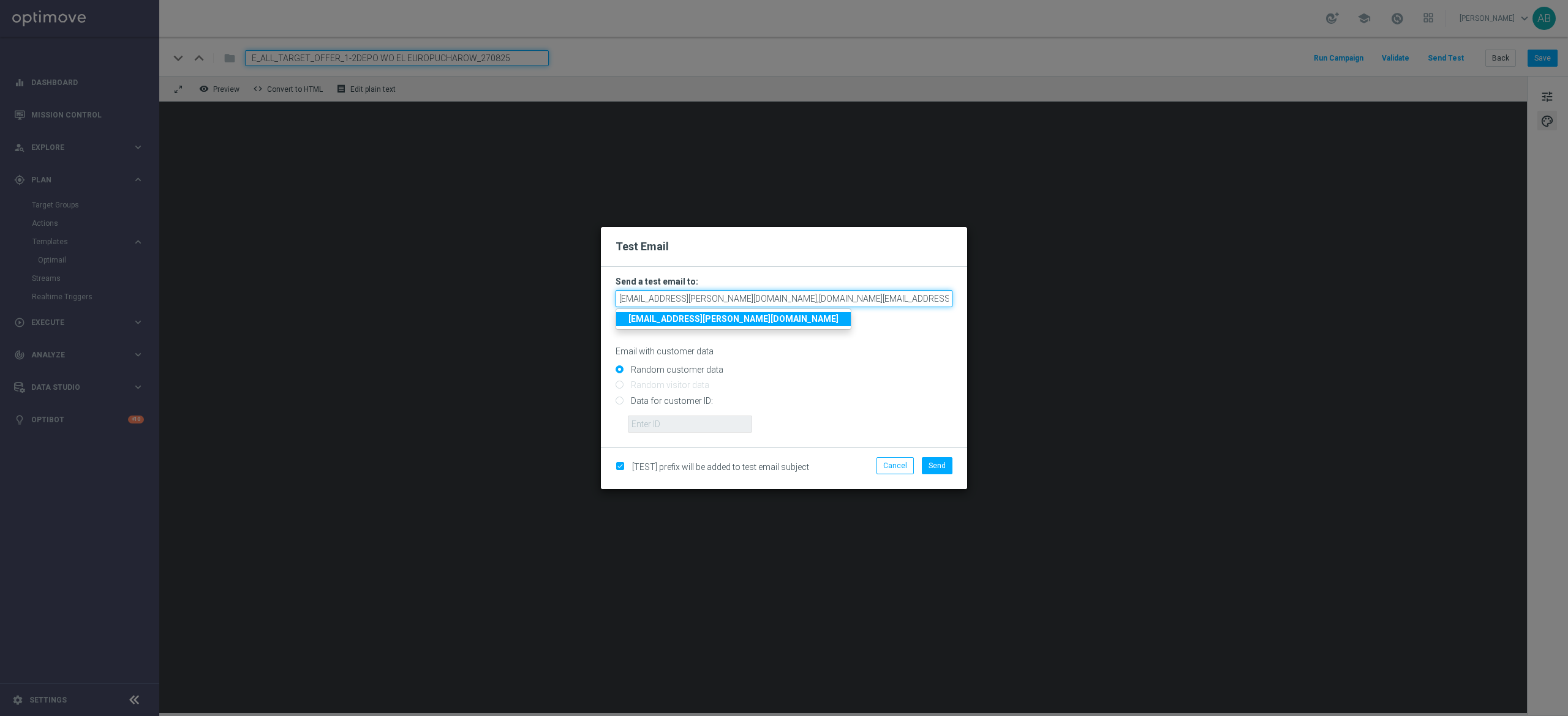
click at [919, 296] on input "andzelika.binek@sts.pl,antoni.litwinek@sts.pl,patryk.przybolewski@sts.pl,krysti…" at bounding box center [784, 298] width 336 height 17
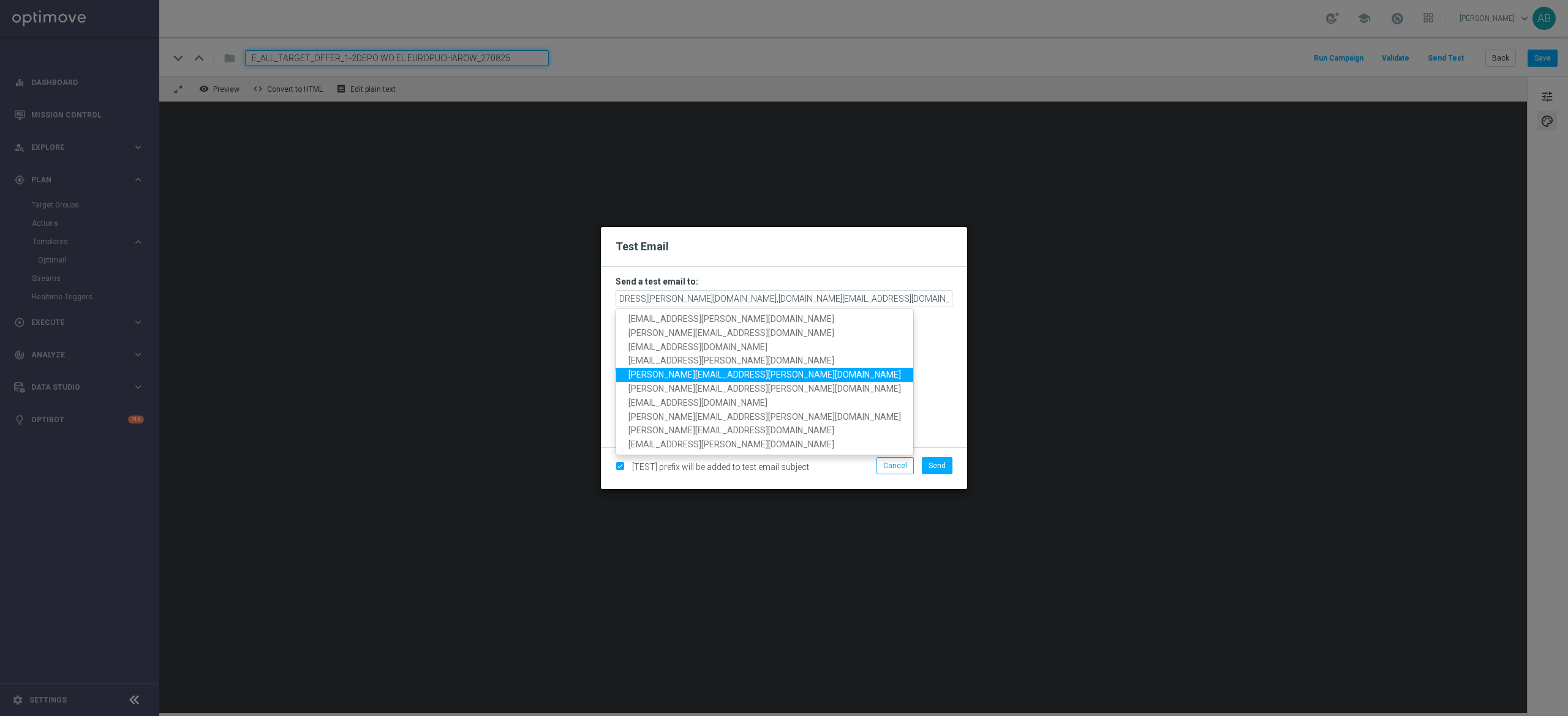
click at [733, 370] on link "tomasz.kowalczyk@sts.pl" at bounding box center [764, 375] width 297 height 14
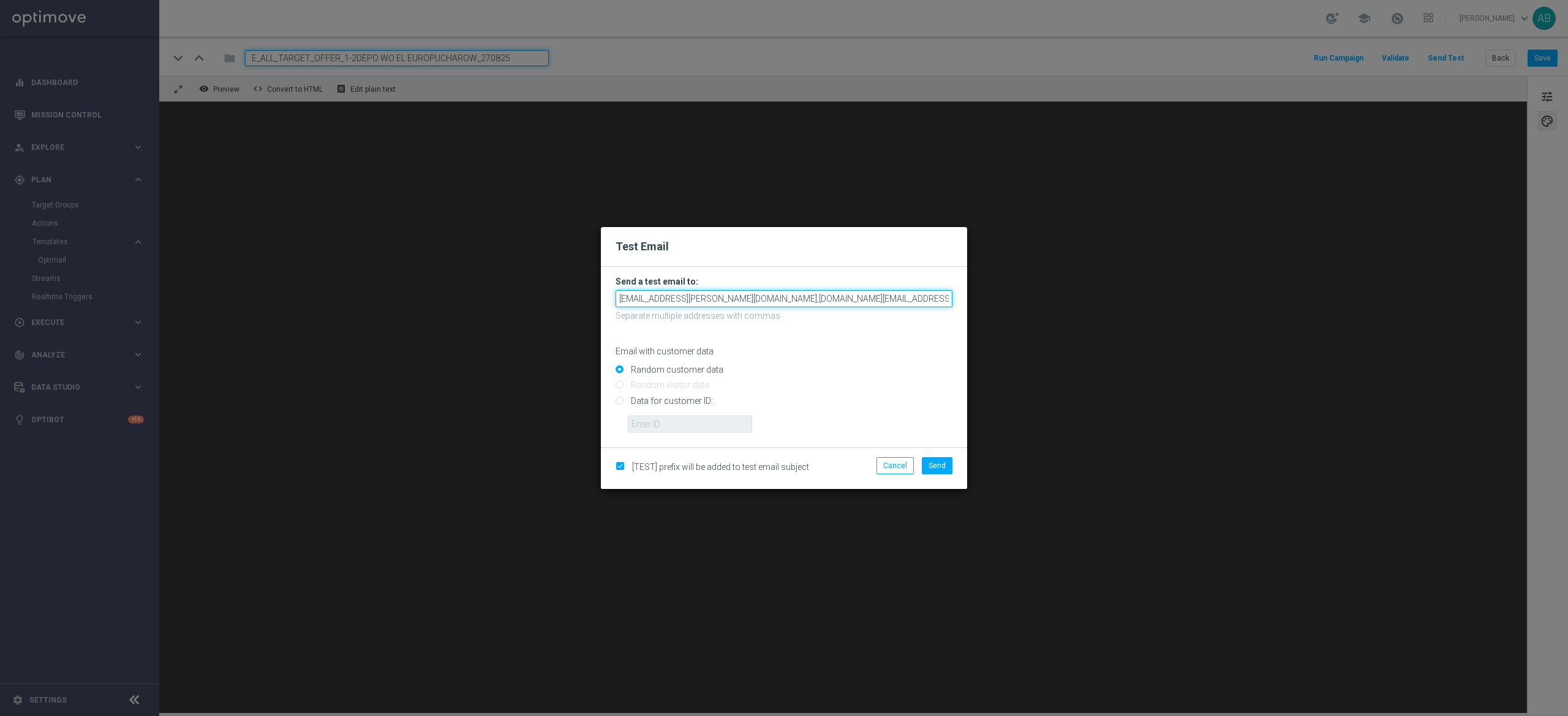
click at [936, 301] on input "andzelika.binek@sts.pl,antoni.litwinek@sts.pl,patryk.przybolewski@sts.pl,krysti…" at bounding box center [784, 298] width 336 height 17
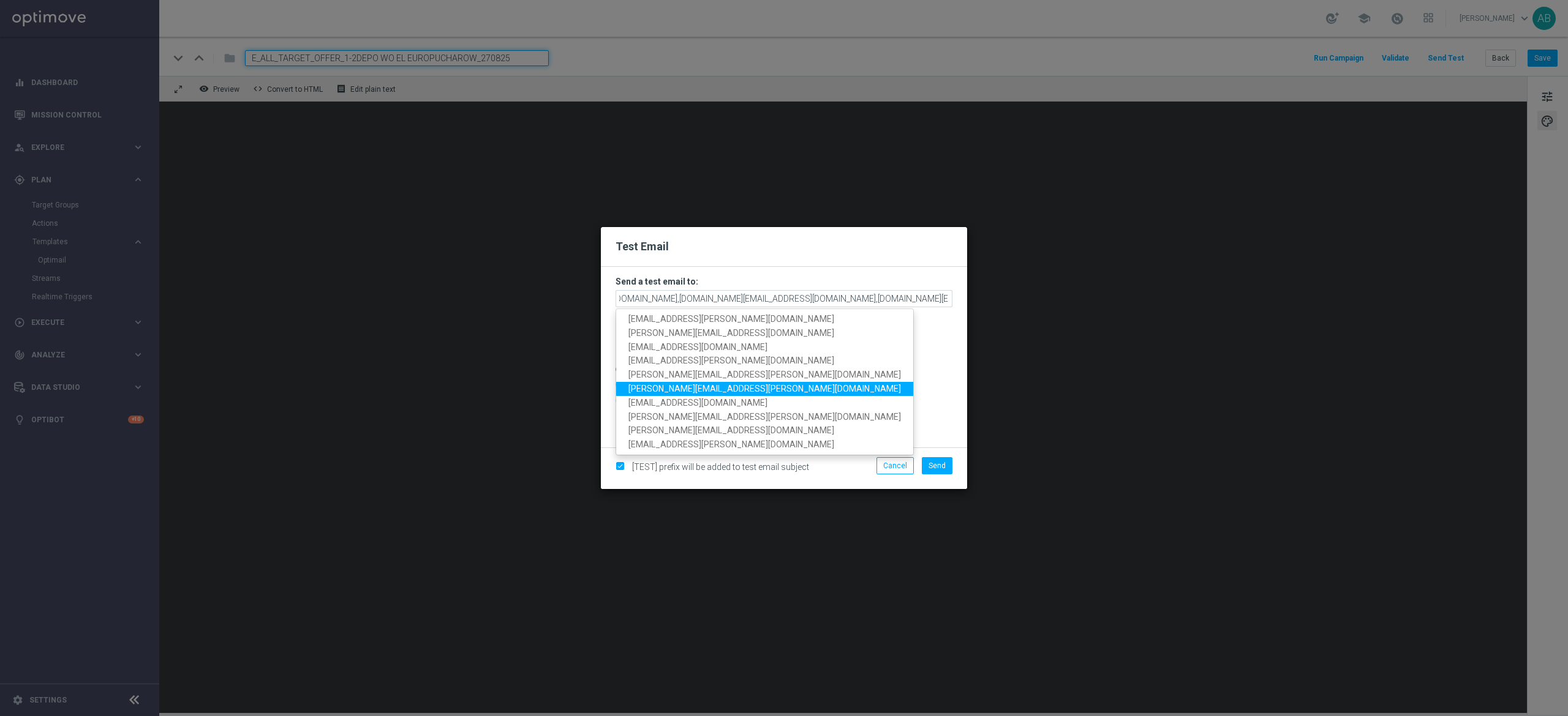
click at [728, 387] on span "katarzyna.kaminska@sts.pl" at bounding box center [764, 389] width 272 height 10
type input "andzelika.binek@sts.pl,antoni.litwinek@sts.pl,patryk.przybolewski@sts.pl,krysti…"
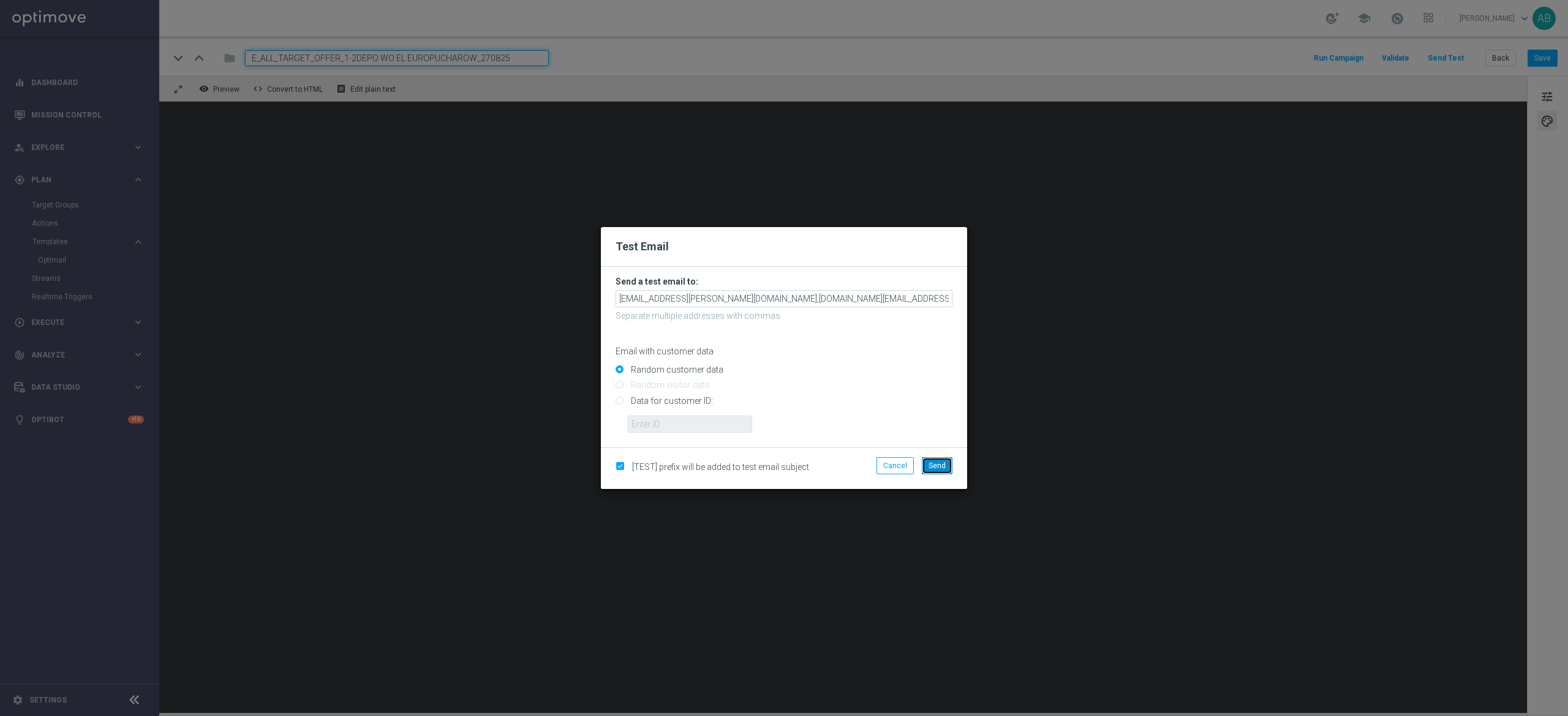
click at [944, 467] on span "Send" at bounding box center [937, 466] width 17 height 8
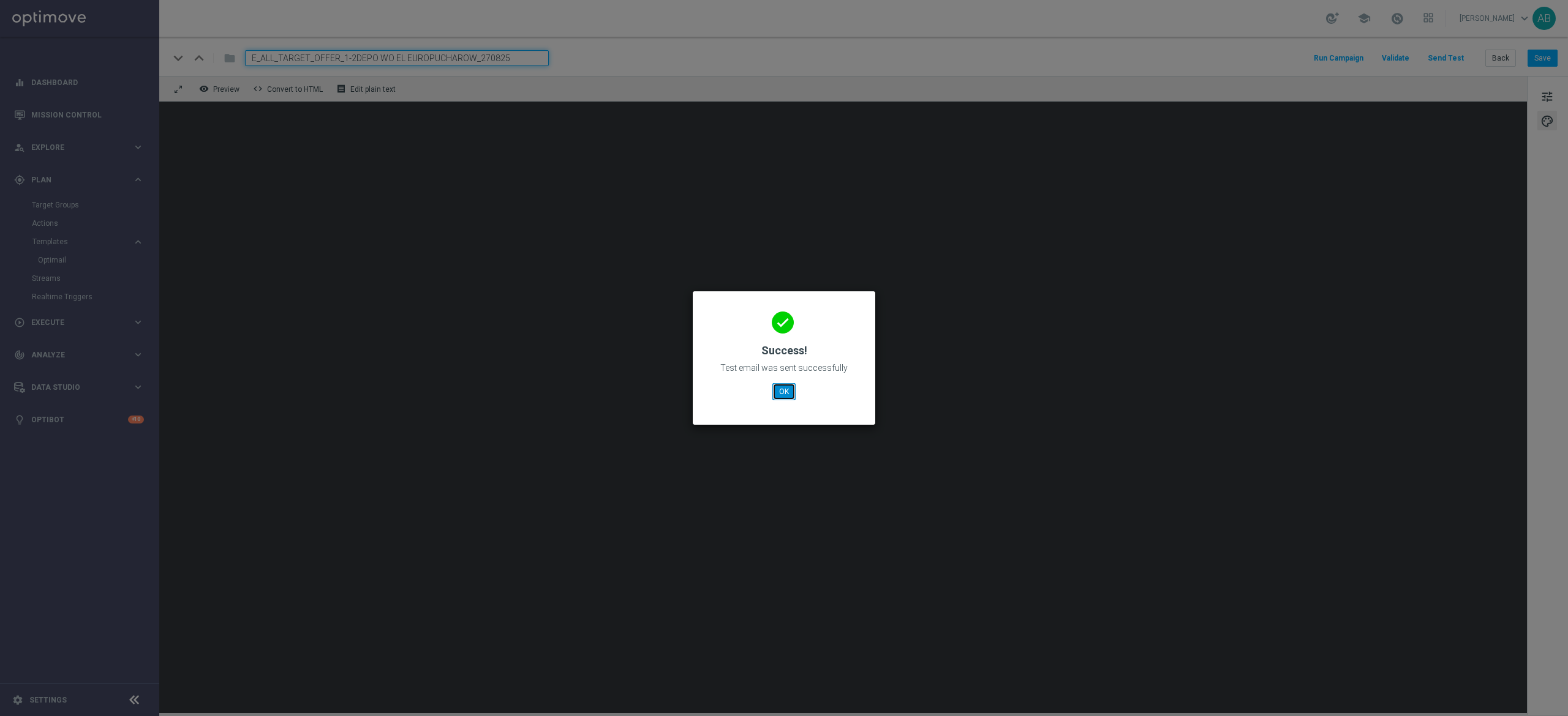
click at [790, 390] on button "OK" at bounding box center [784, 391] width 24 height 17
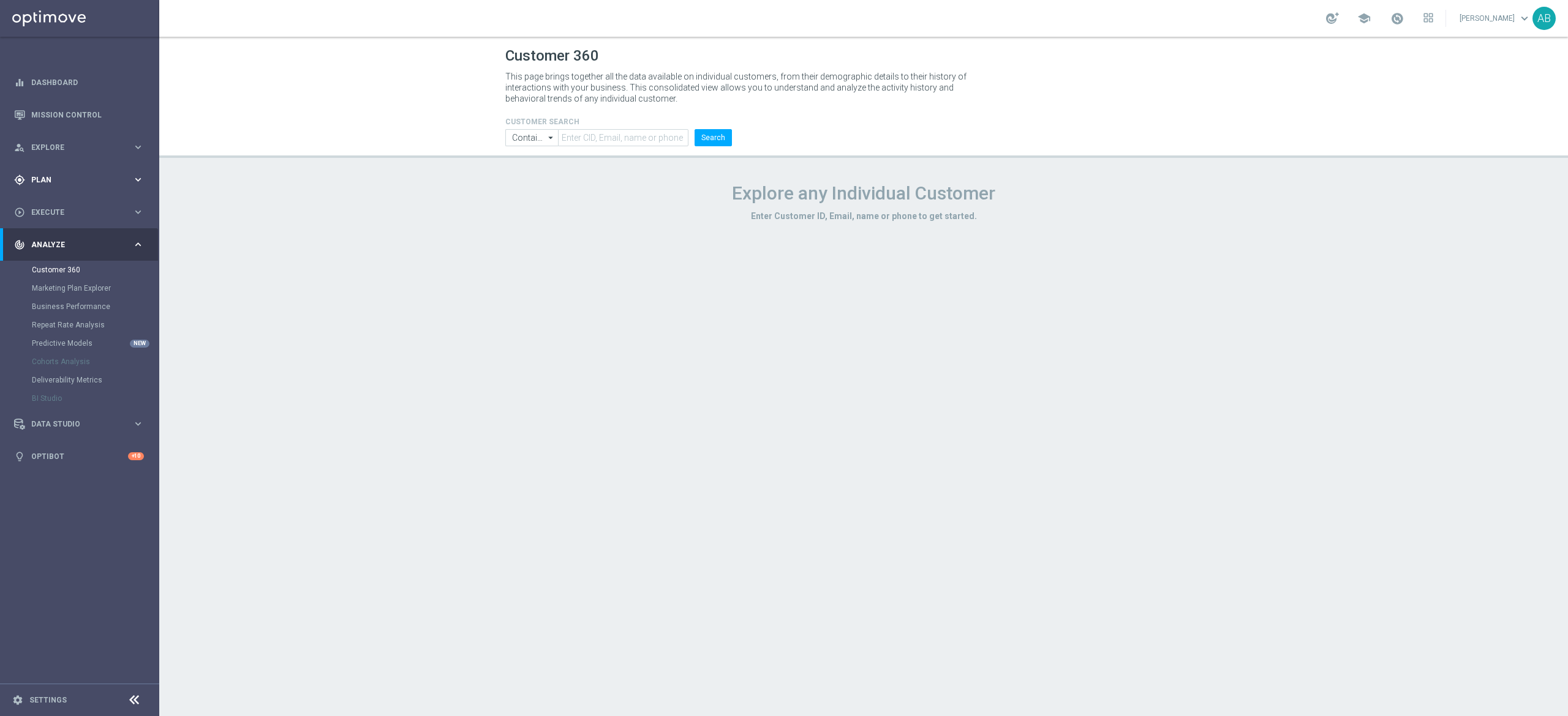
click at [96, 185] on div "gps_fixed Plan keyboard_arrow_right" at bounding box center [79, 180] width 158 height 33
click at [72, 244] on span "Templates" at bounding box center [76, 241] width 88 height 7
click at [70, 259] on link "Optimail" at bounding box center [82, 259] width 90 height 10
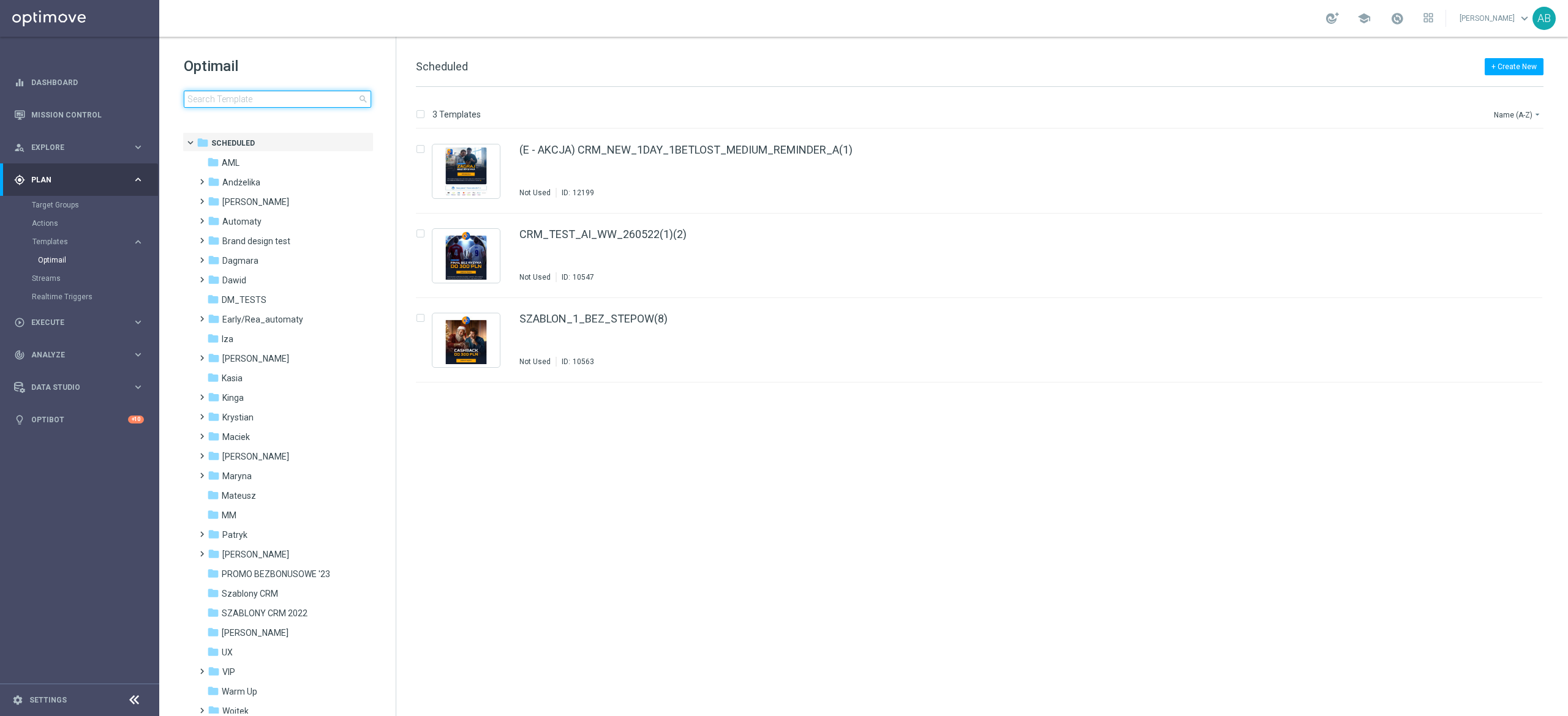
click at [219, 102] on input at bounding box center [277, 99] width 187 height 17
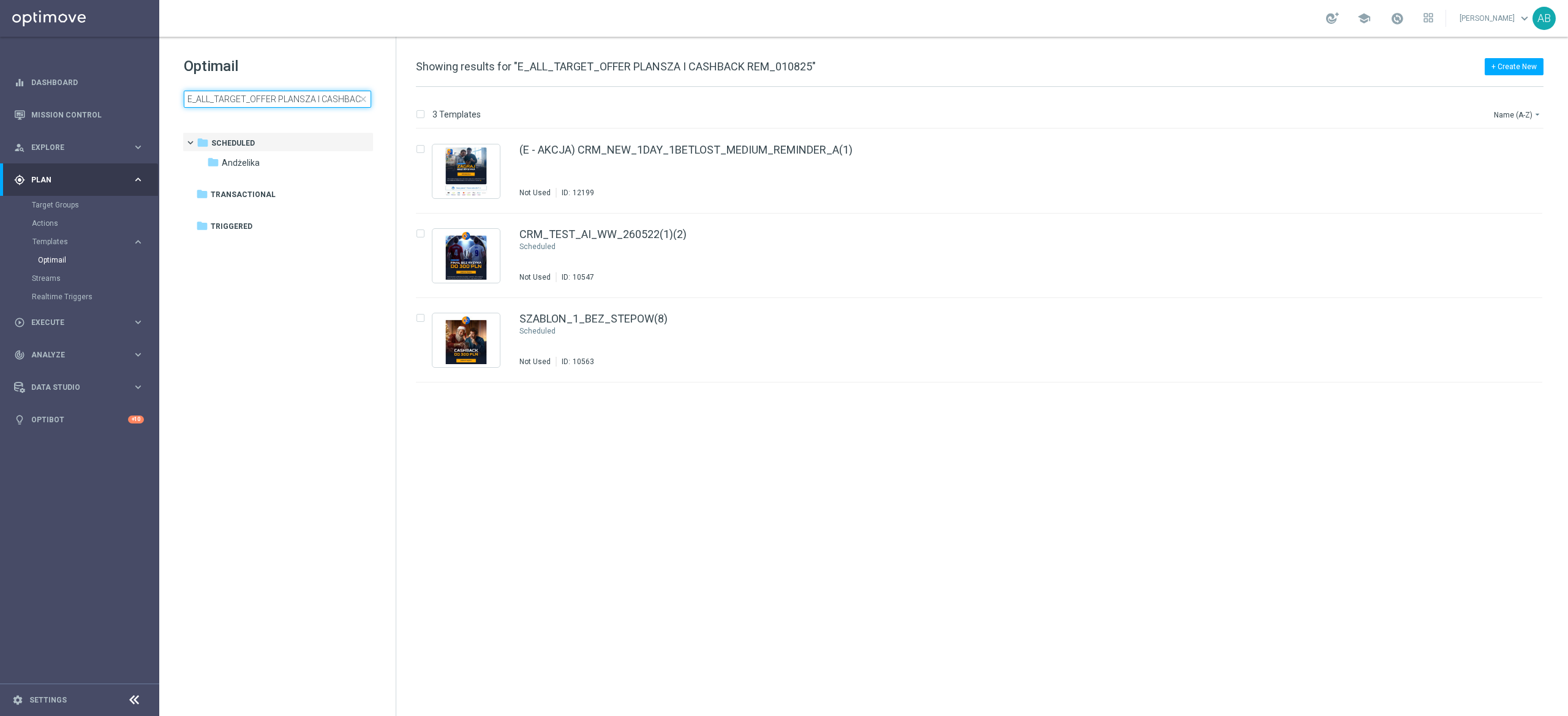
scroll to position [0, 54]
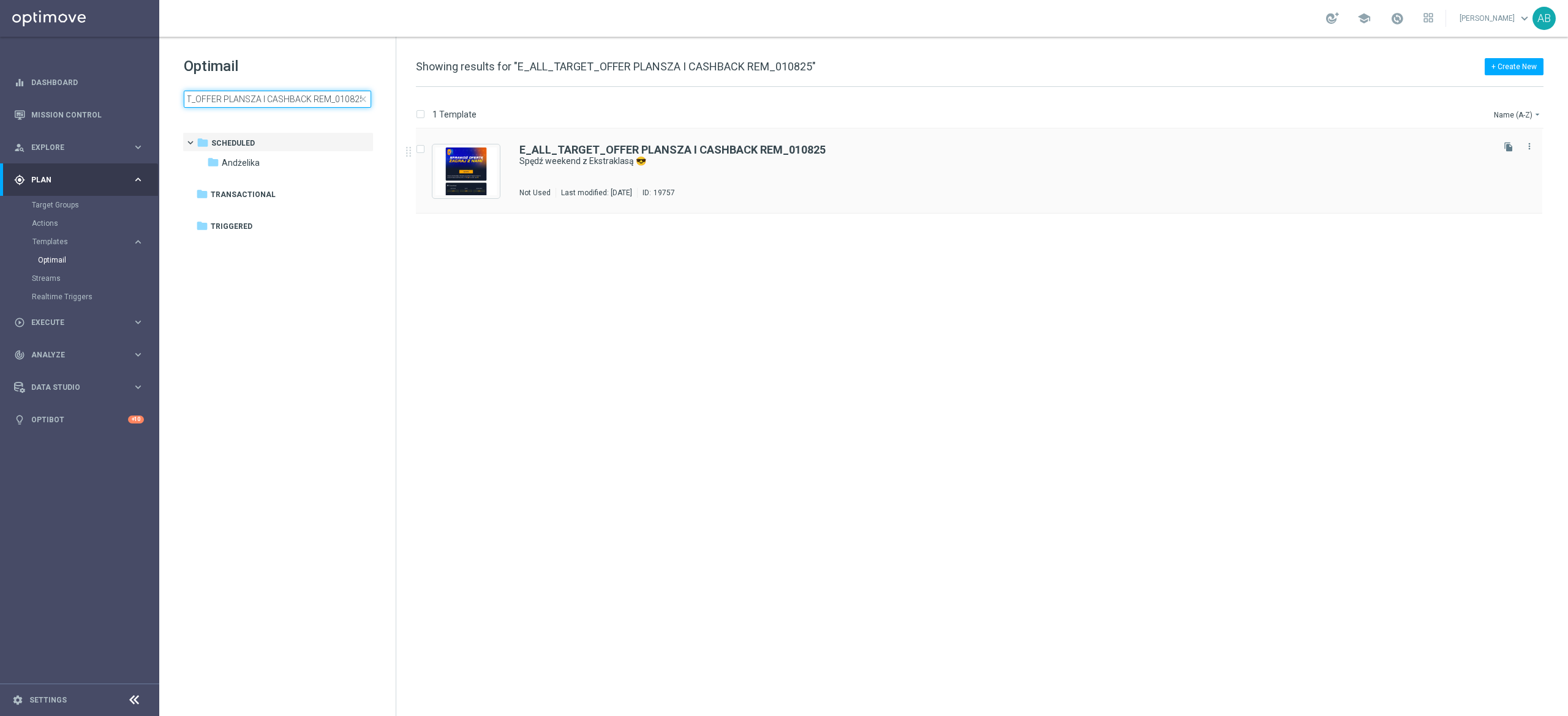
type input "E_ALL_TARGET_OFFER PLANSZA I CASHBACK REM_010825"
click at [817, 177] on div "E_ALL_TARGET_OFFER PLANSZA I CASHBACK REM_010825 Spędź weekend z Ekstraklasą 😎 …" at bounding box center [1005, 171] width 971 height 53
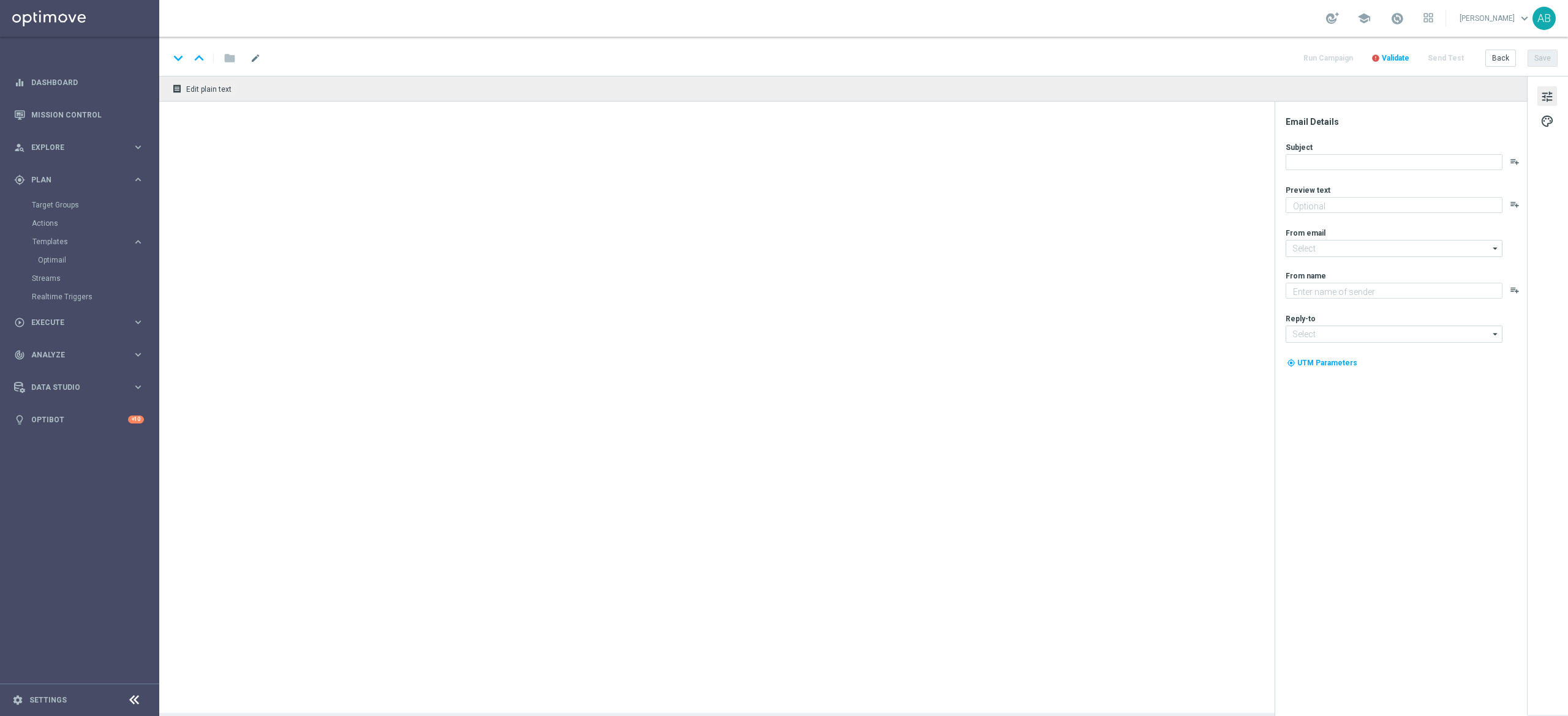
type textarea "Sprawdź kursy i graj ➡️"
type input "oferta@sts.pl"
type textarea "STS"
type input "kontakt@sts.pl"
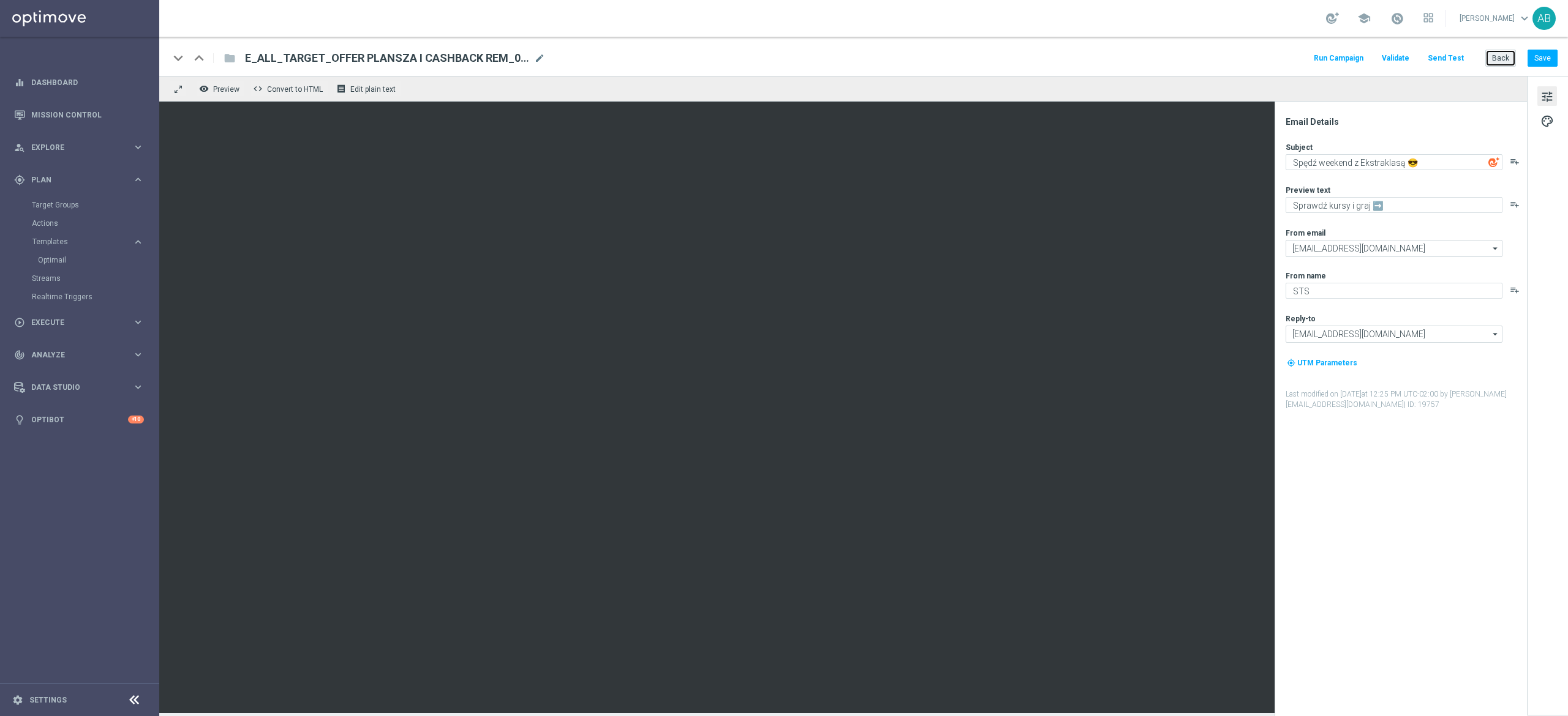
click at [1494, 58] on button "Back" at bounding box center [1500, 58] width 31 height 17
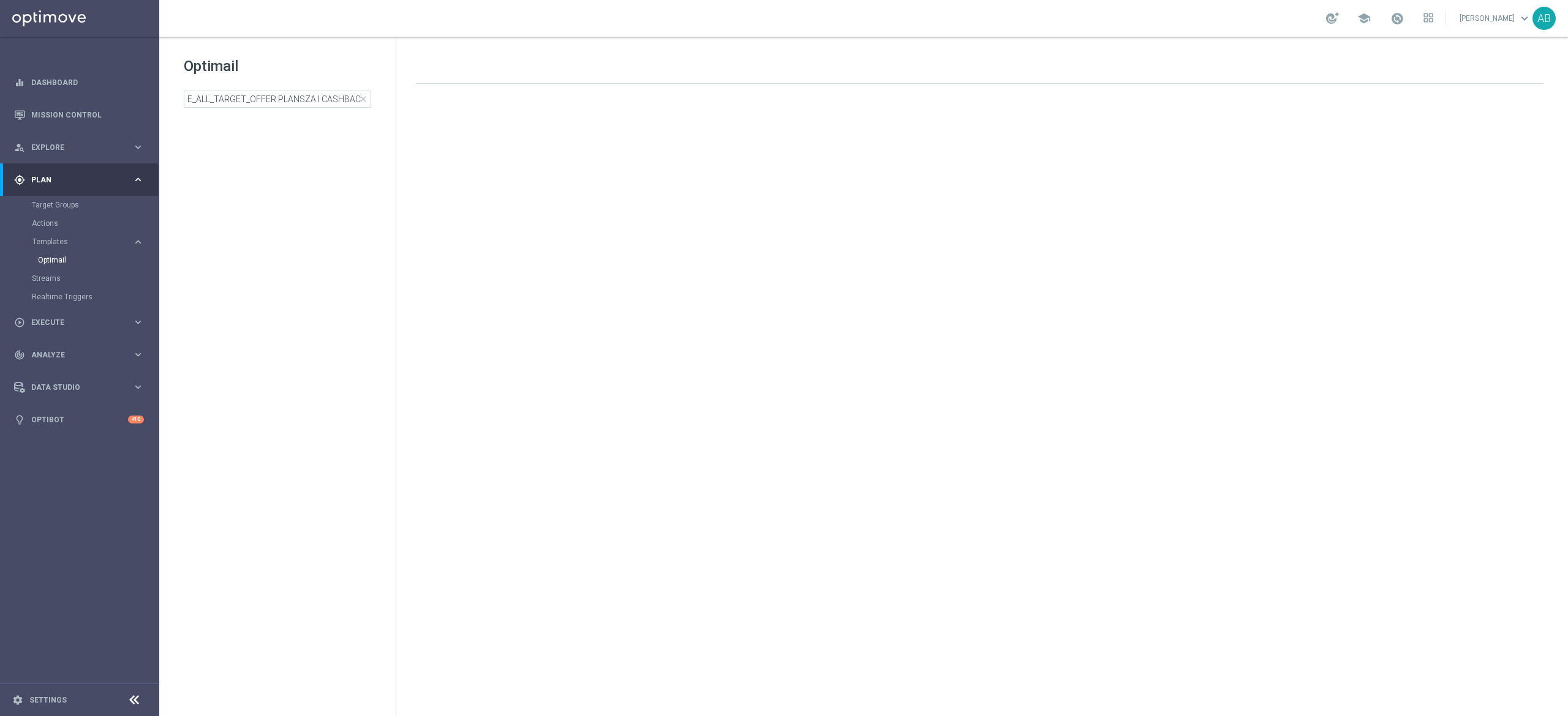
click at [221, 89] on div "Optimail E_ALL_TARGET_OFFER PLANSZA I CASHBACK REM_010825 close" at bounding box center [289, 81] width 212 height 52
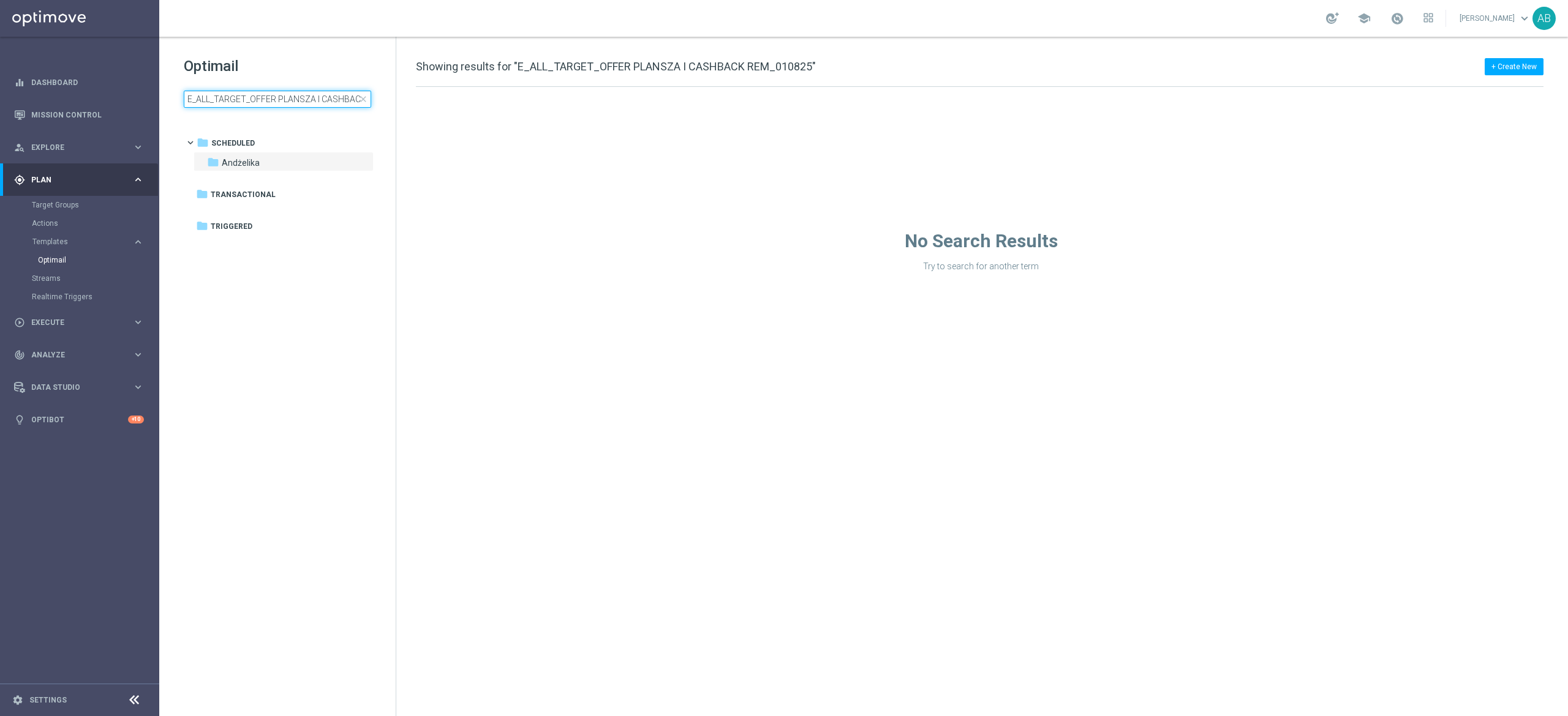
click at [219, 98] on input "E_ALL_TARGET_OFFER PLANSZA I CASHBACK REM_010825" at bounding box center [277, 99] width 187 height 17
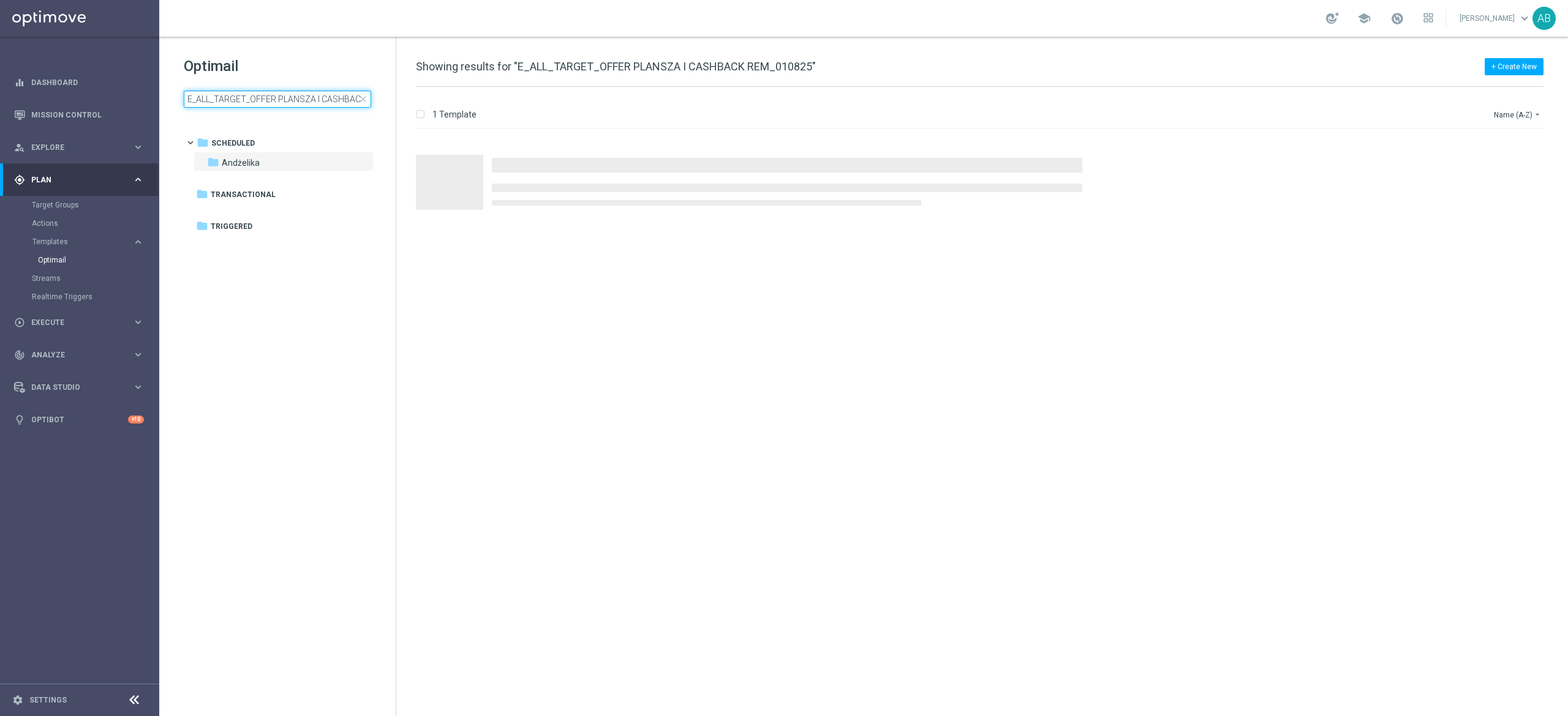
click at [219, 98] on input "E_ALL_TARGET_OFFER PLANSZA I CASHBACK REM_010825" at bounding box center [277, 99] width 187 height 17
type input "E_ALL_TARGET_ZBR_1-2DEPO 200 PLN PREV MONTH_180825"
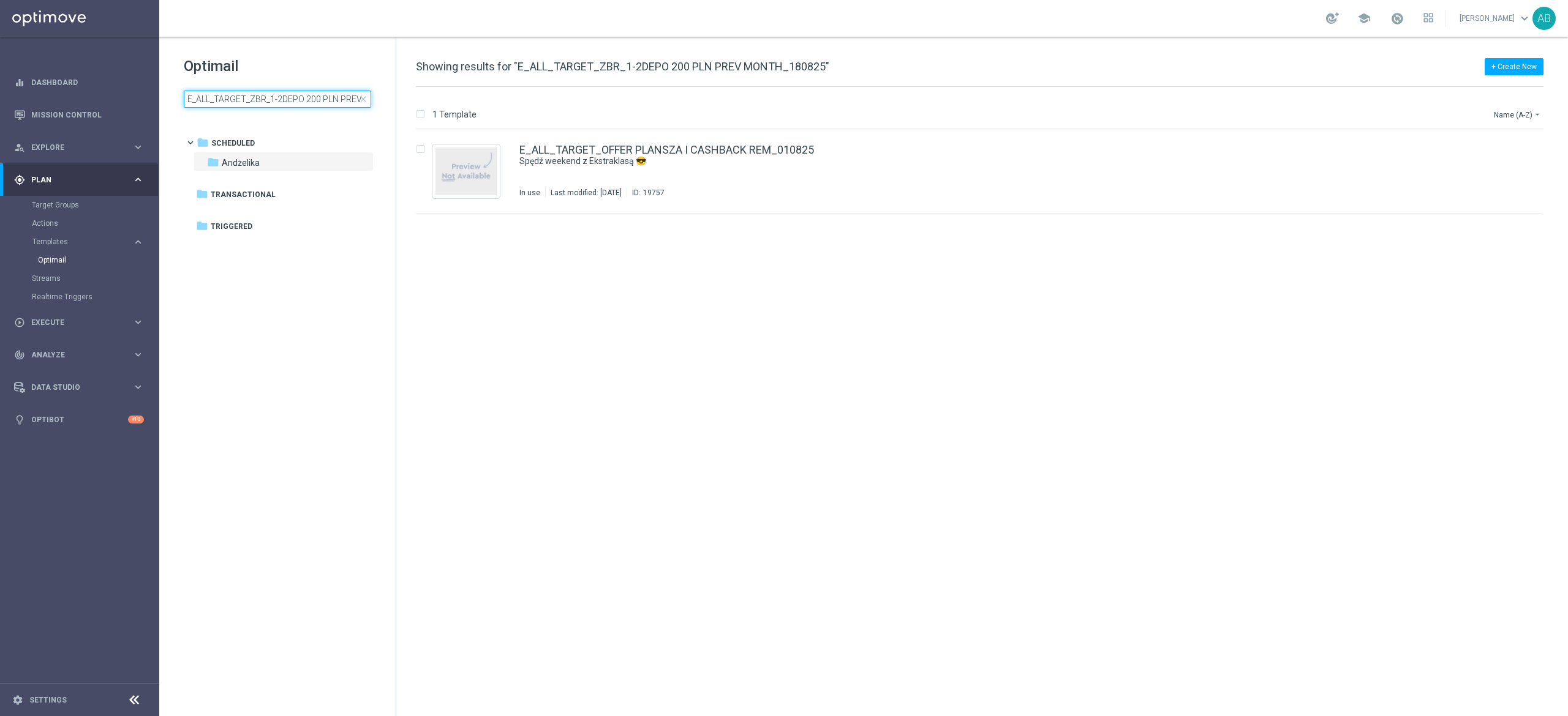
scroll to position [0, 62]
click at [828, 183] on div "E_ALL_TARGET_ZBR_1-2DEPO 200 PLN PREV MONTH_180825 Kasa wraca! 💸 In use Last mo…" at bounding box center [1005, 171] width 971 height 53
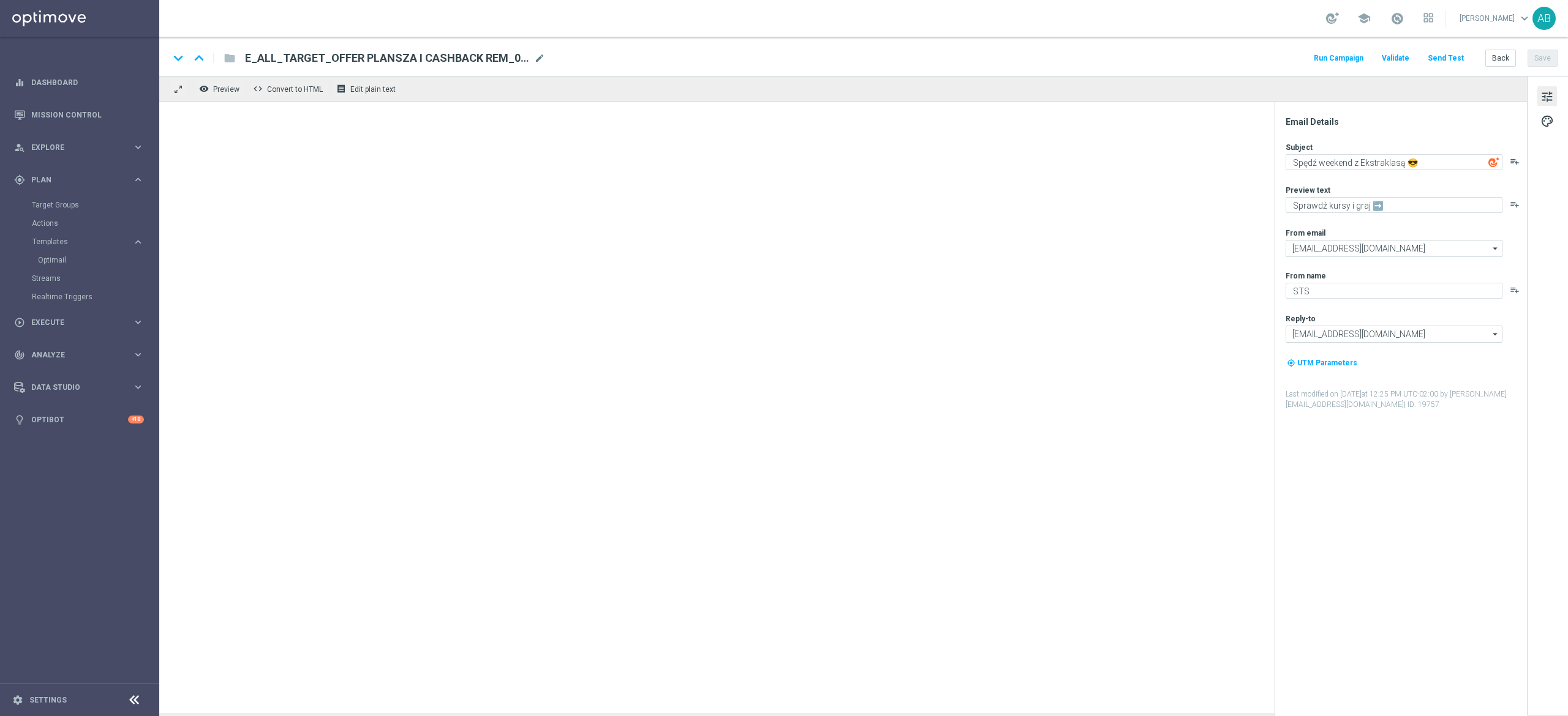
type textarea "Kasa wraca! 💸"
type textarea "Nawet 200 zł zwrotu w razie niepowodzenia 👉"
